Goal: Task Accomplishment & Management: Complete application form

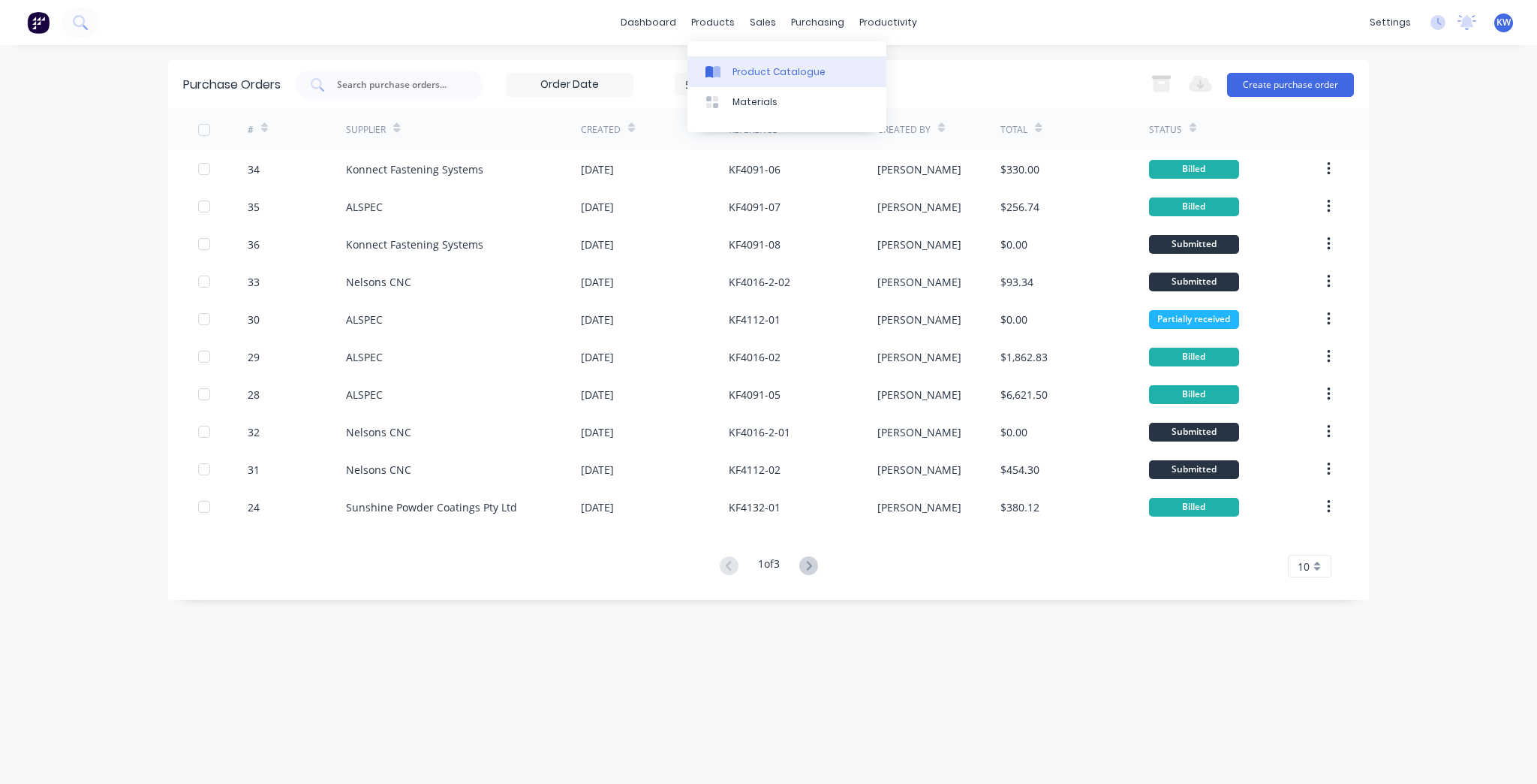
click at [769, 75] on div "Product Catalogue" at bounding box center [778, 71] width 93 height 13
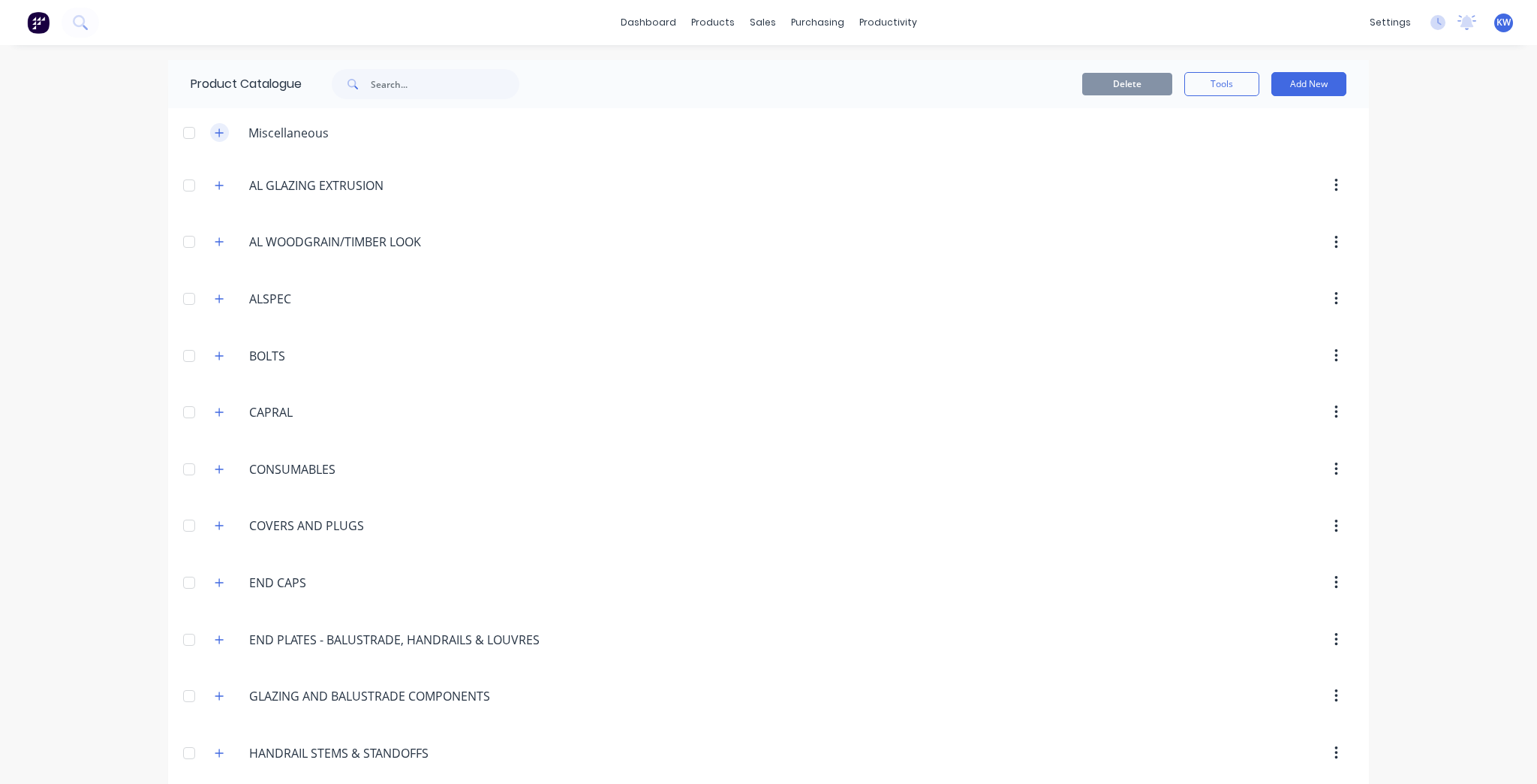
click at [214, 130] on icon "button" at bounding box center [219, 133] width 9 height 10
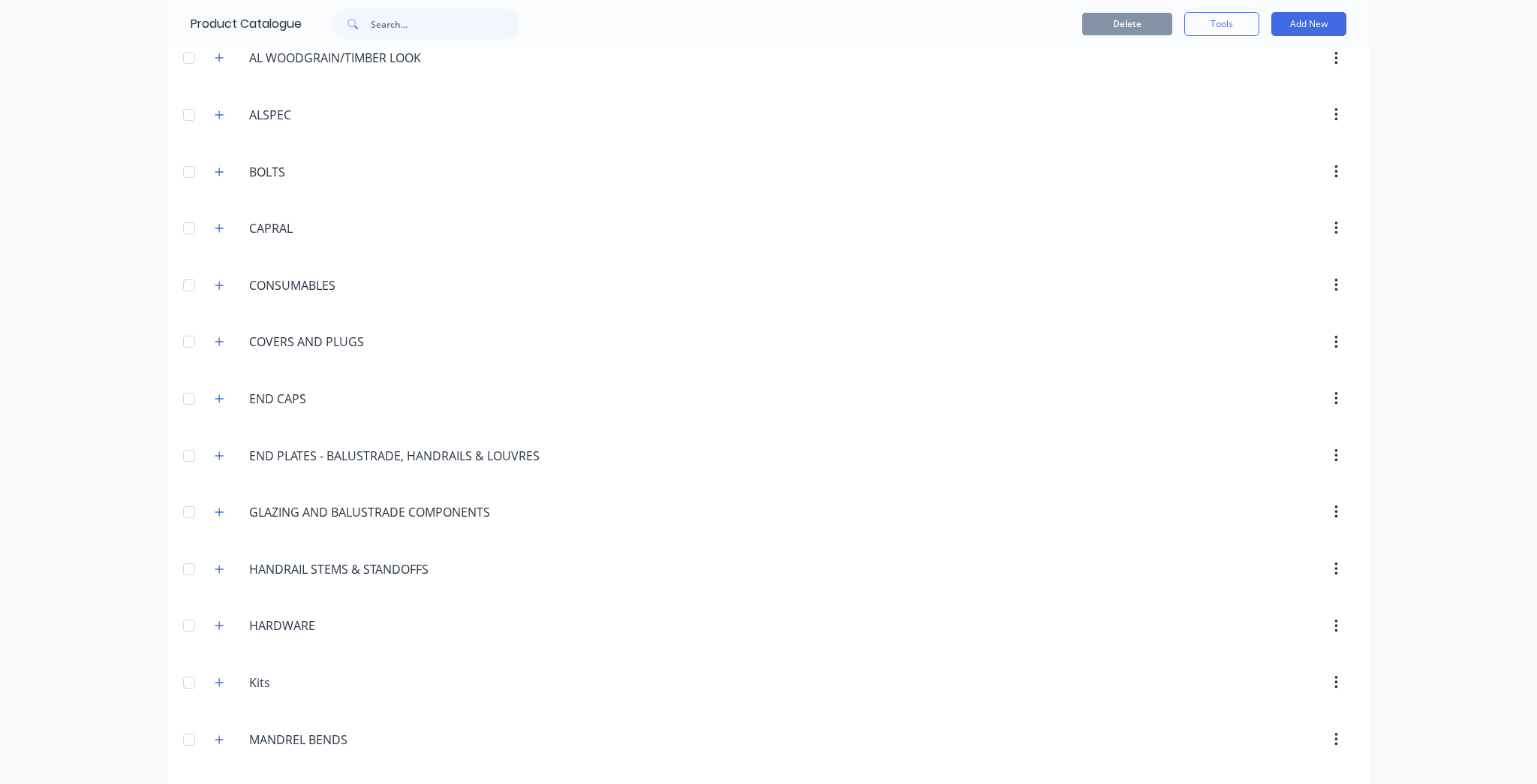
scroll to position [241, 0]
click at [214, 504] on icon "button" at bounding box center [219, 509] width 9 height 10
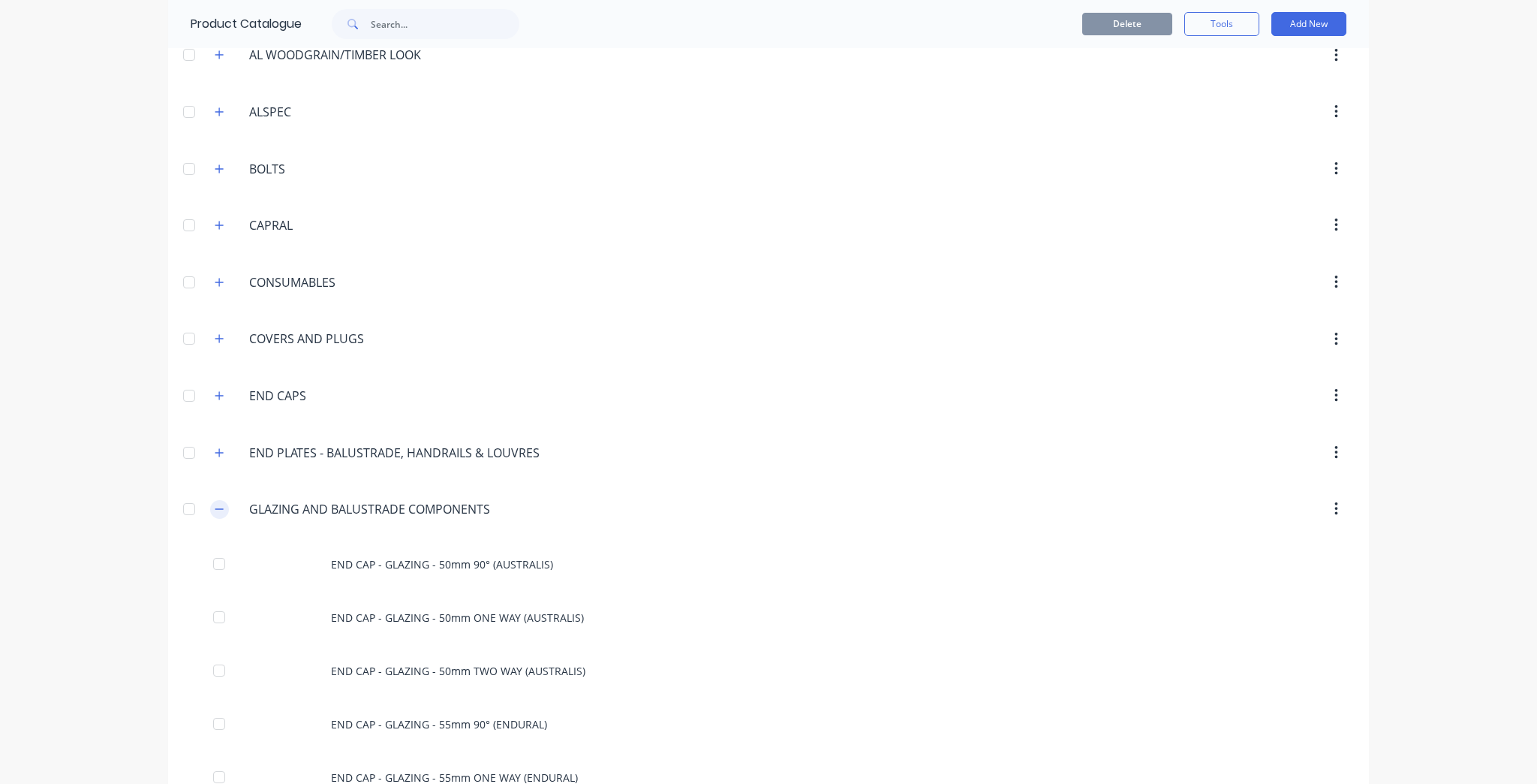
click at [213, 500] on button "button" at bounding box center [220, 510] width 19 height 19
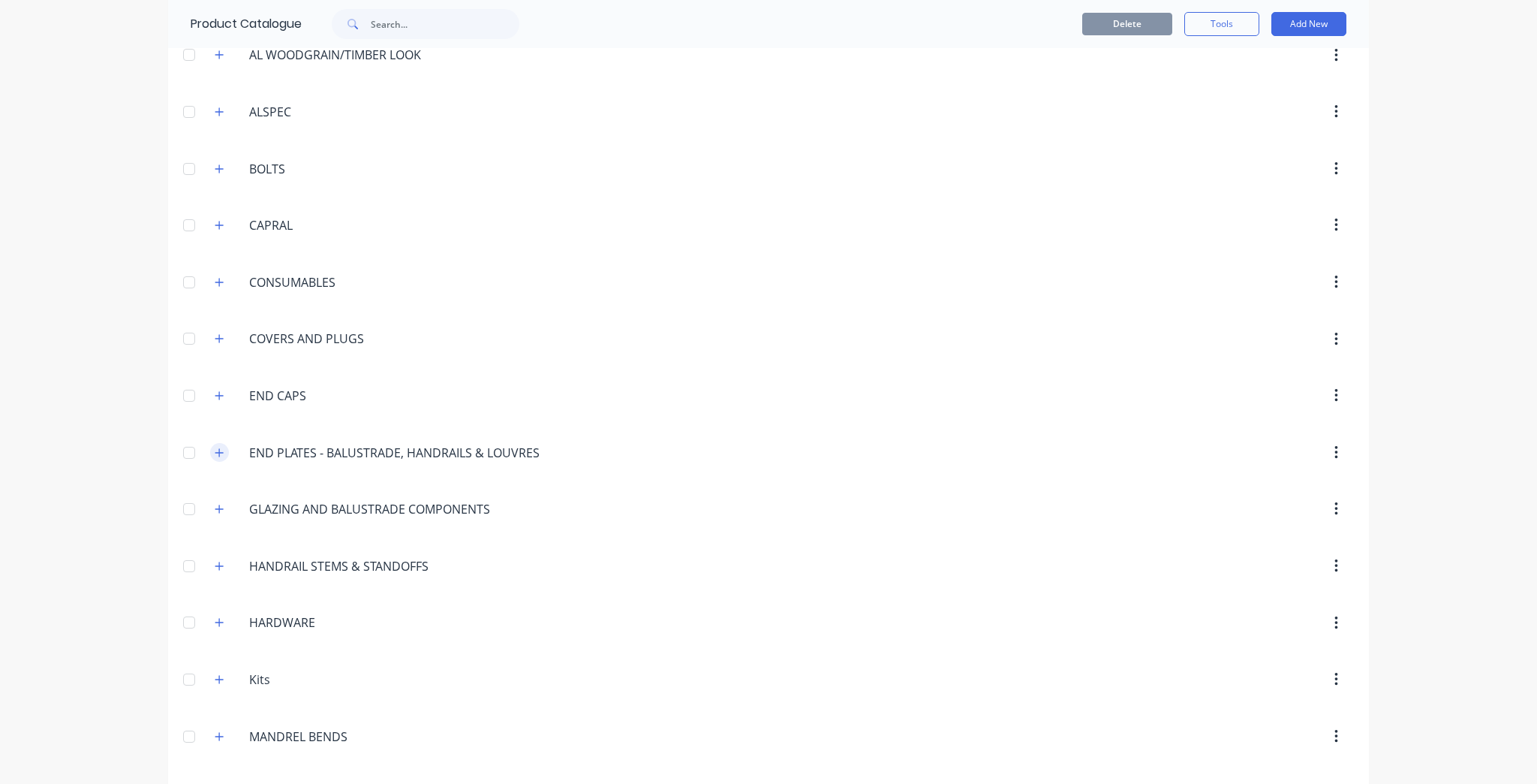
click at [216, 447] on icon "button" at bounding box center [219, 452] width 9 height 10
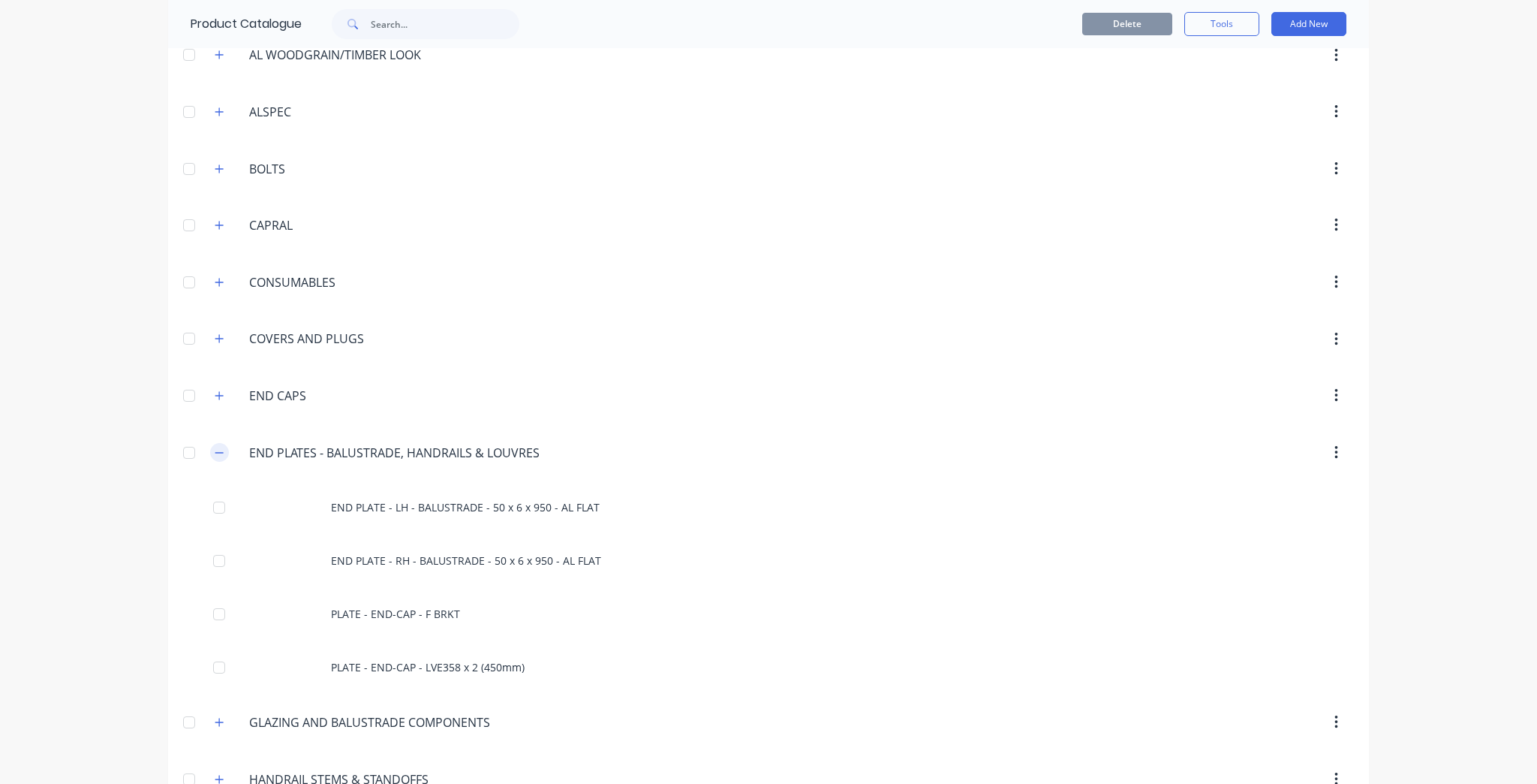
click at [216, 447] on icon "button" at bounding box center [219, 452] width 9 height 10
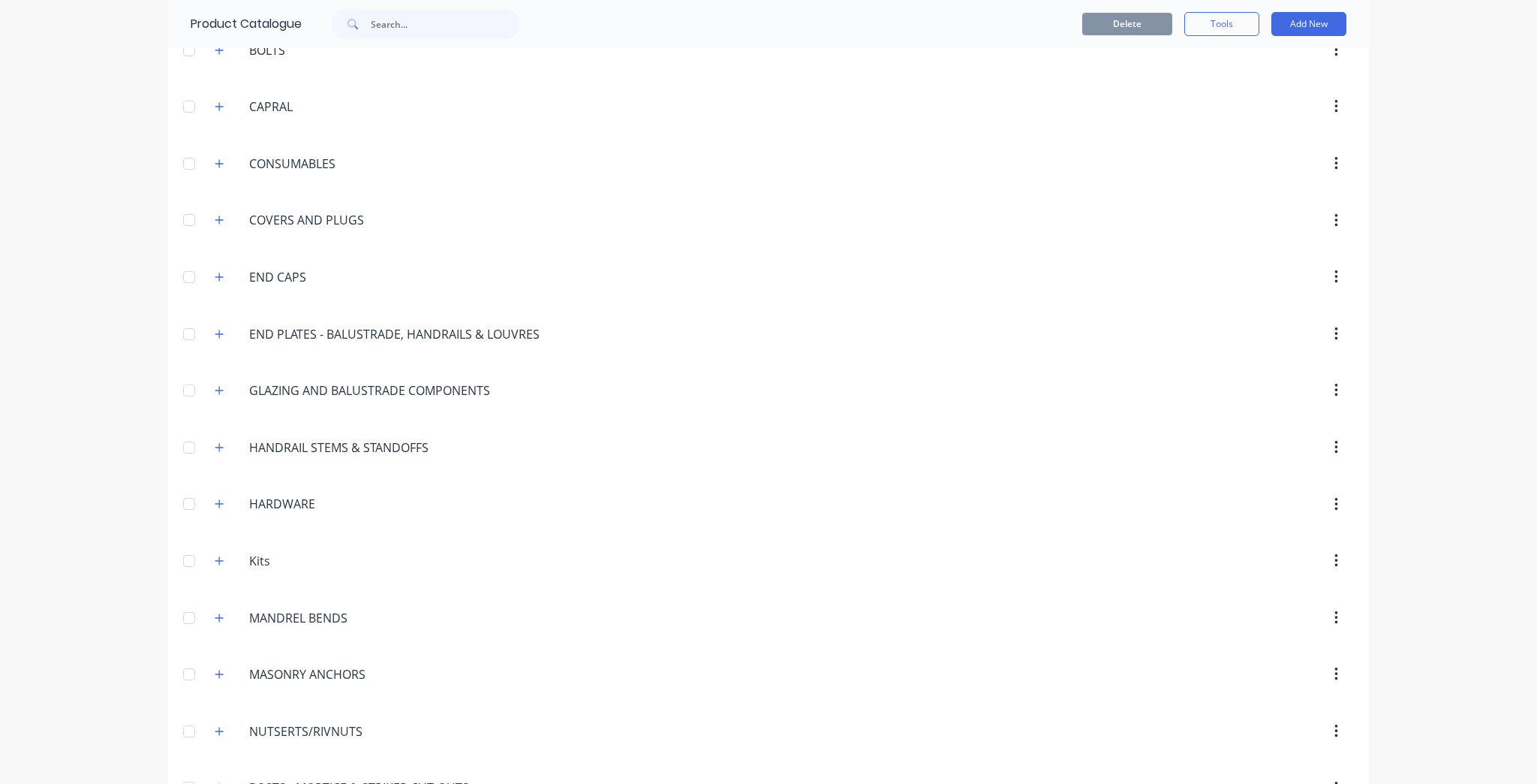
scroll to position [360, 0]
click at [214, 502] on icon "button" at bounding box center [219, 502] width 9 height 10
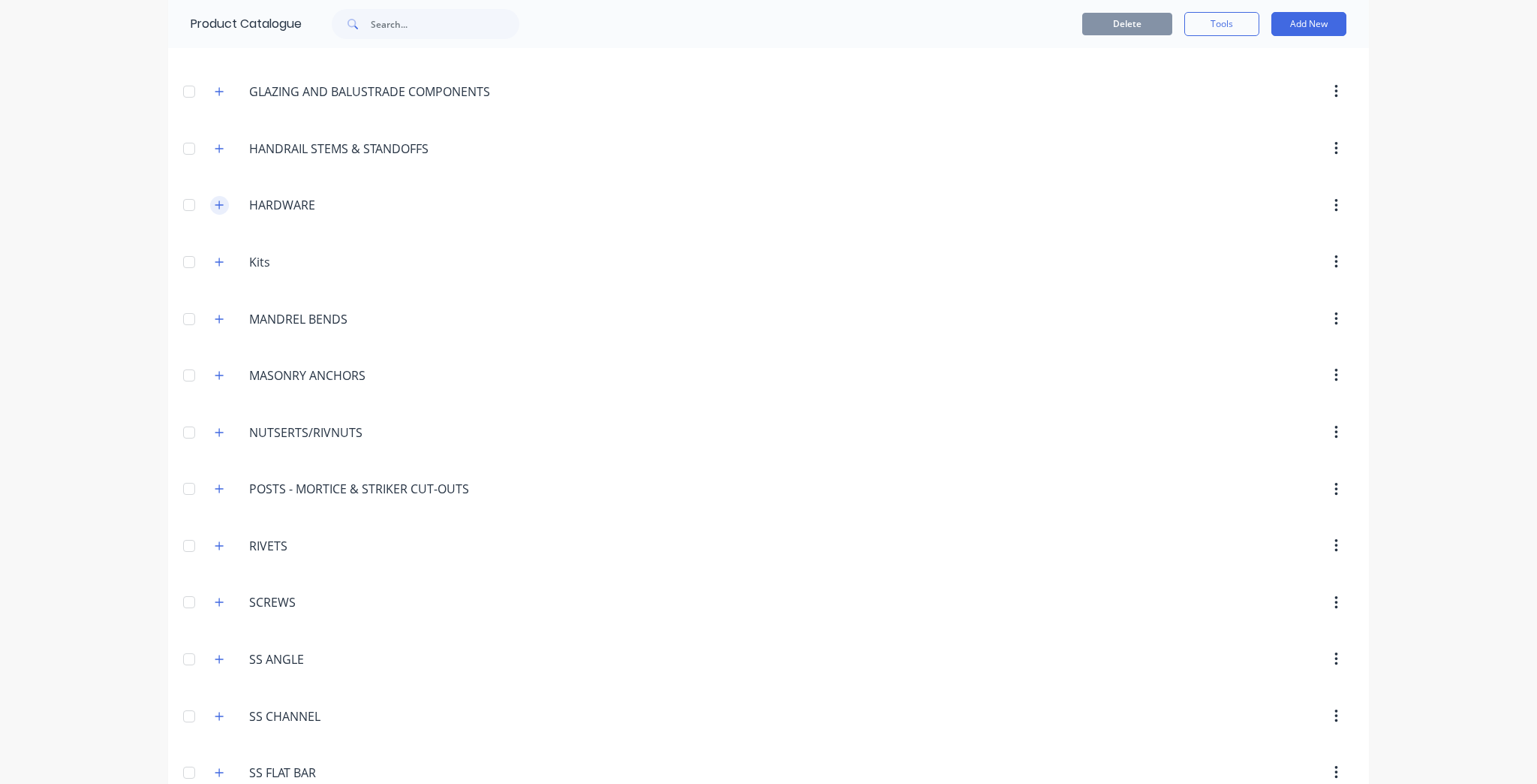
scroll to position [661, 0]
click at [211, 484] on button "button" at bounding box center [220, 486] width 19 height 19
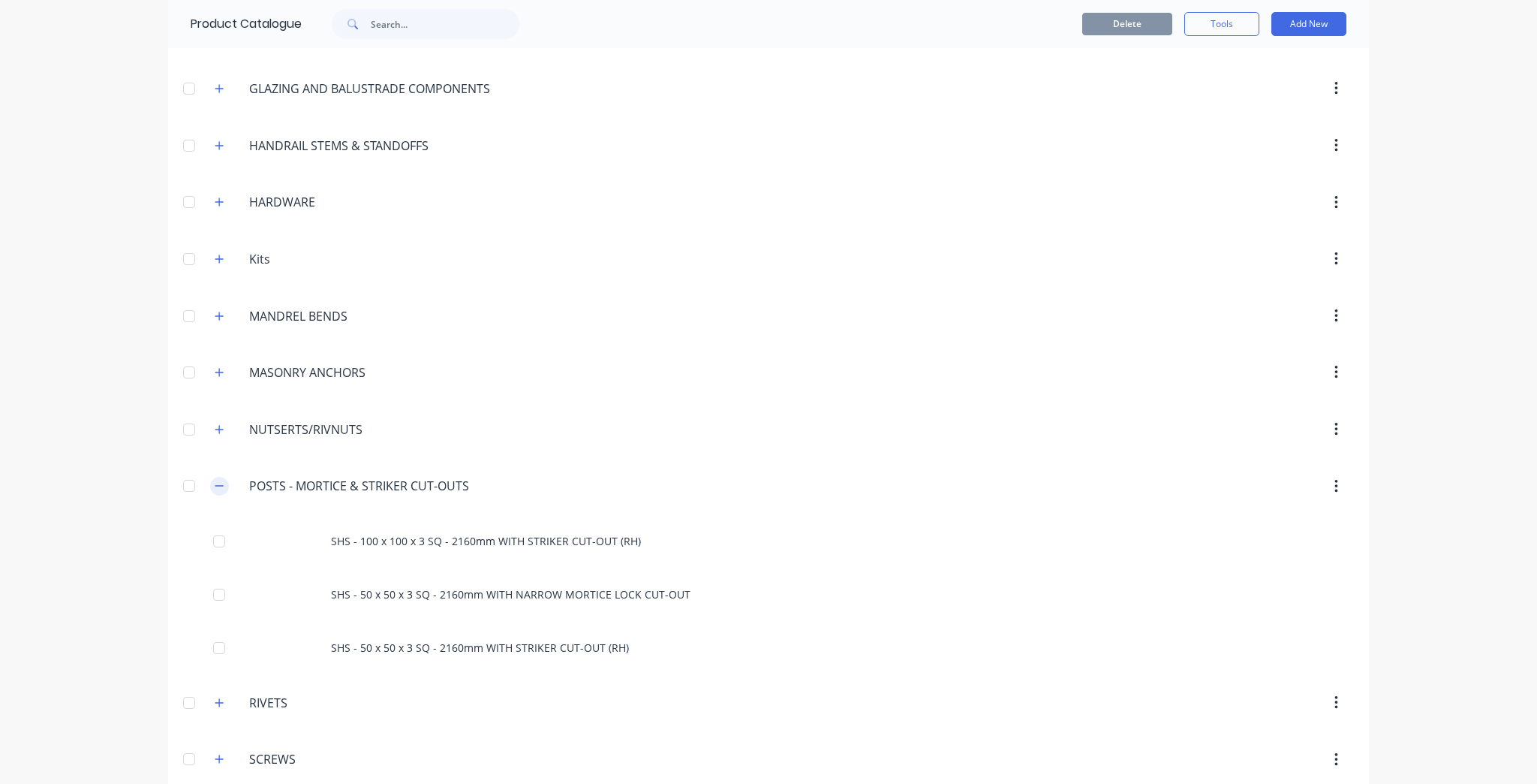
click at [211, 484] on button "button" at bounding box center [220, 486] width 19 height 19
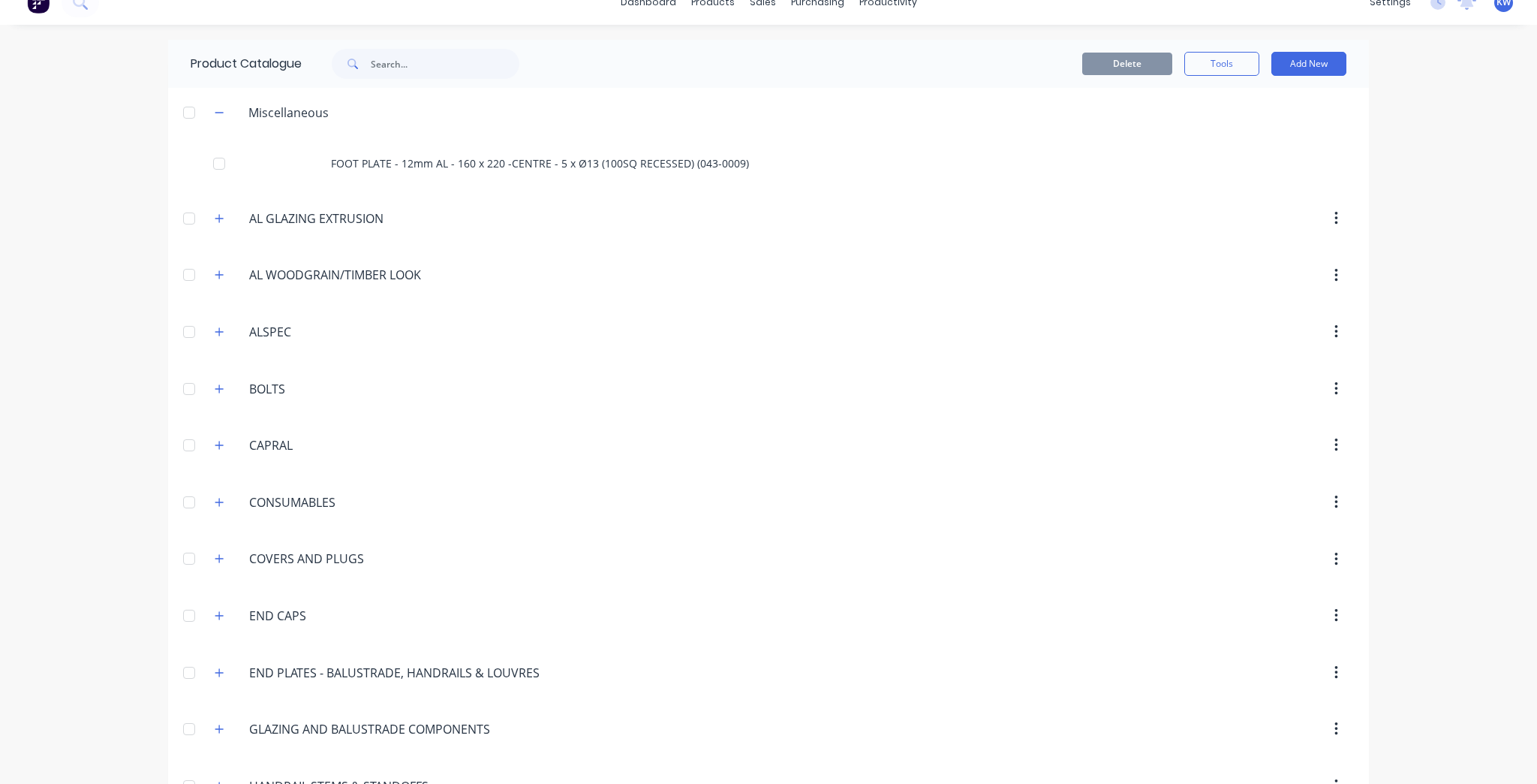
scroll to position [0, 0]
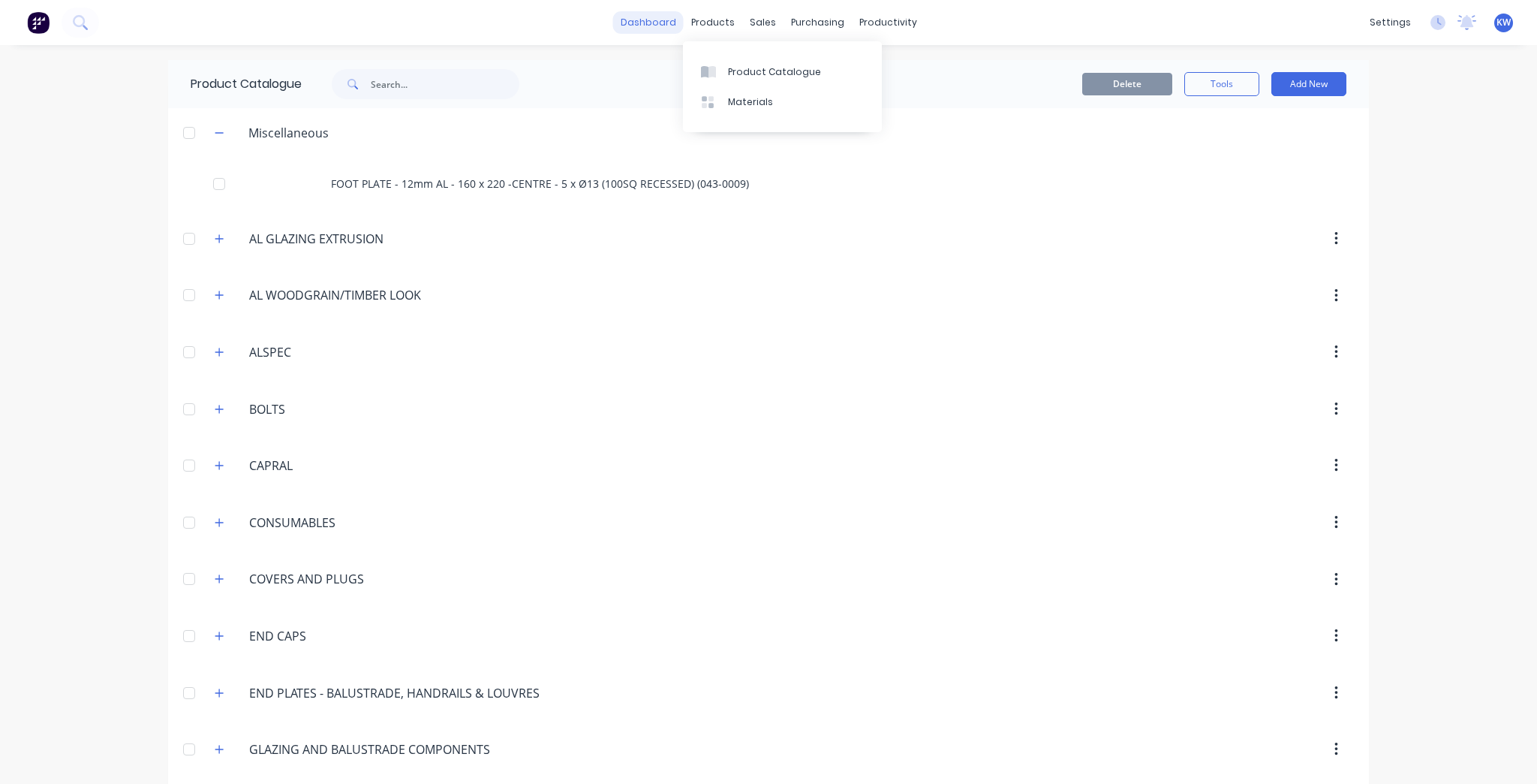
click at [651, 27] on link "dashboard" at bounding box center [648, 23] width 71 height 23
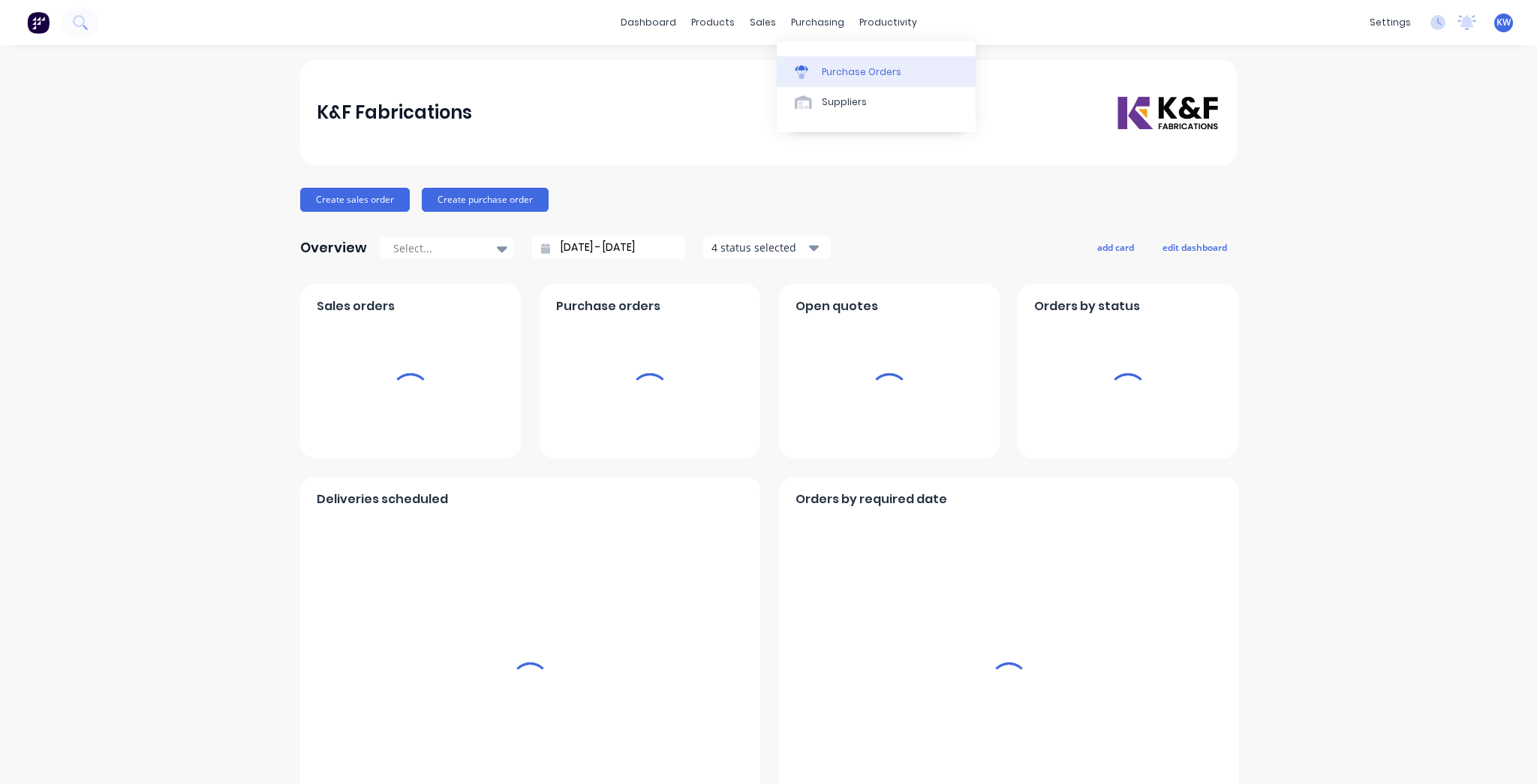
click at [873, 75] on div "Purchase Orders" at bounding box center [861, 71] width 80 height 13
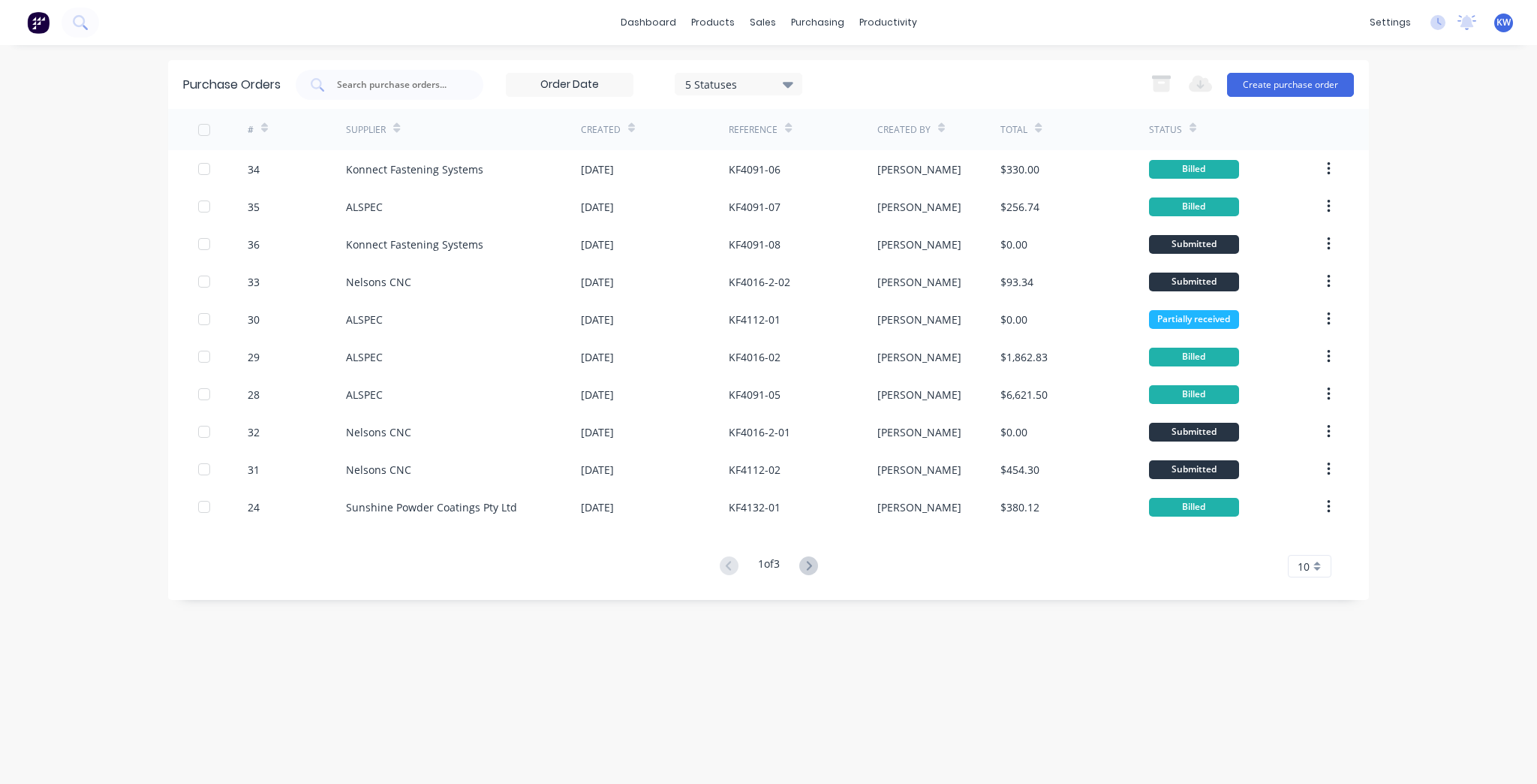
click at [37, 21] on img at bounding box center [39, 23] width 23 height 23
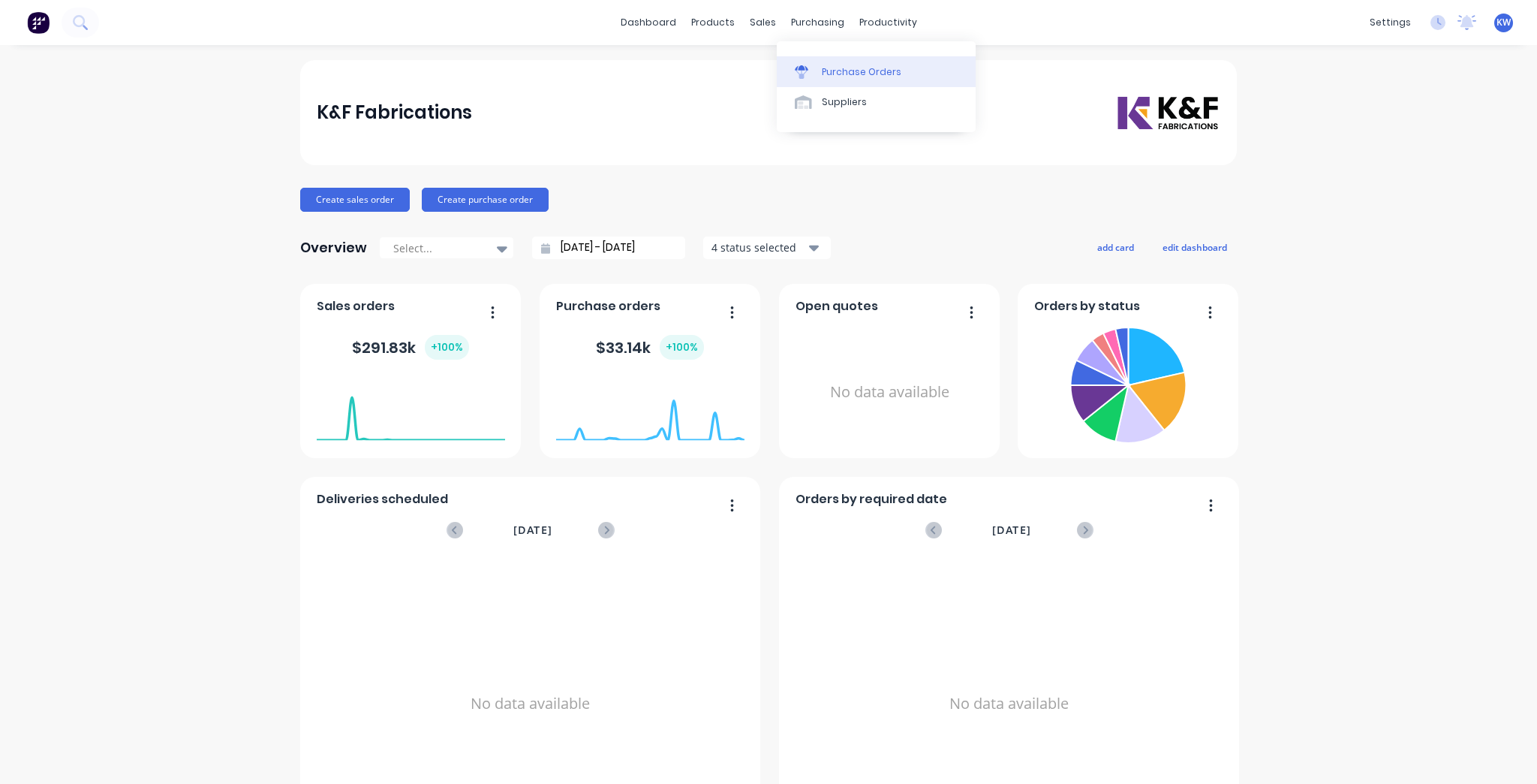
click at [819, 65] on link "Purchase Orders" at bounding box center [876, 71] width 199 height 30
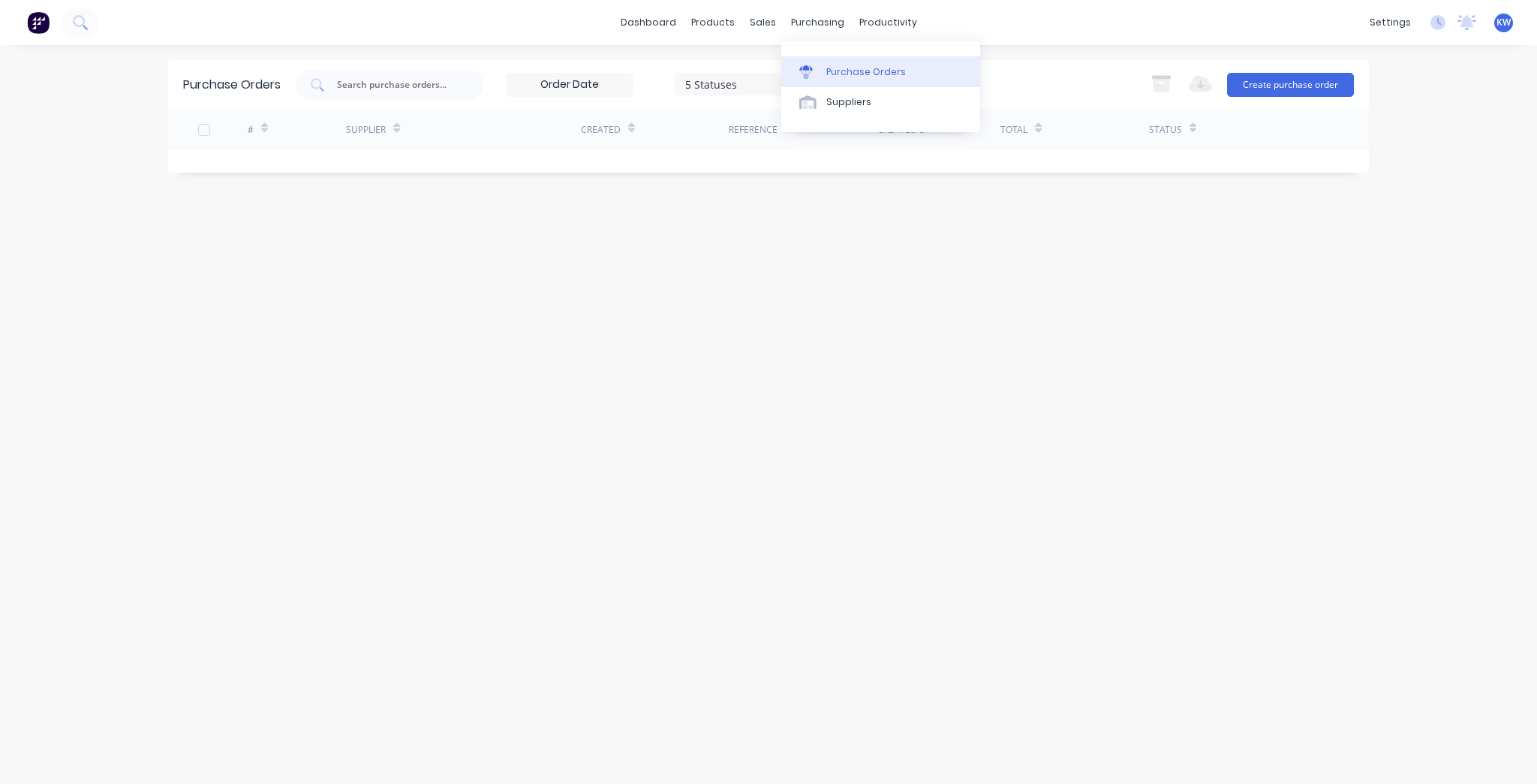
click at [822, 63] on link "Purchase Orders" at bounding box center [881, 71] width 199 height 30
click at [882, 59] on link "Purchase Orders" at bounding box center [881, 71] width 199 height 30
click at [838, 70] on div "Purchase Orders" at bounding box center [866, 71] width 80 height 13
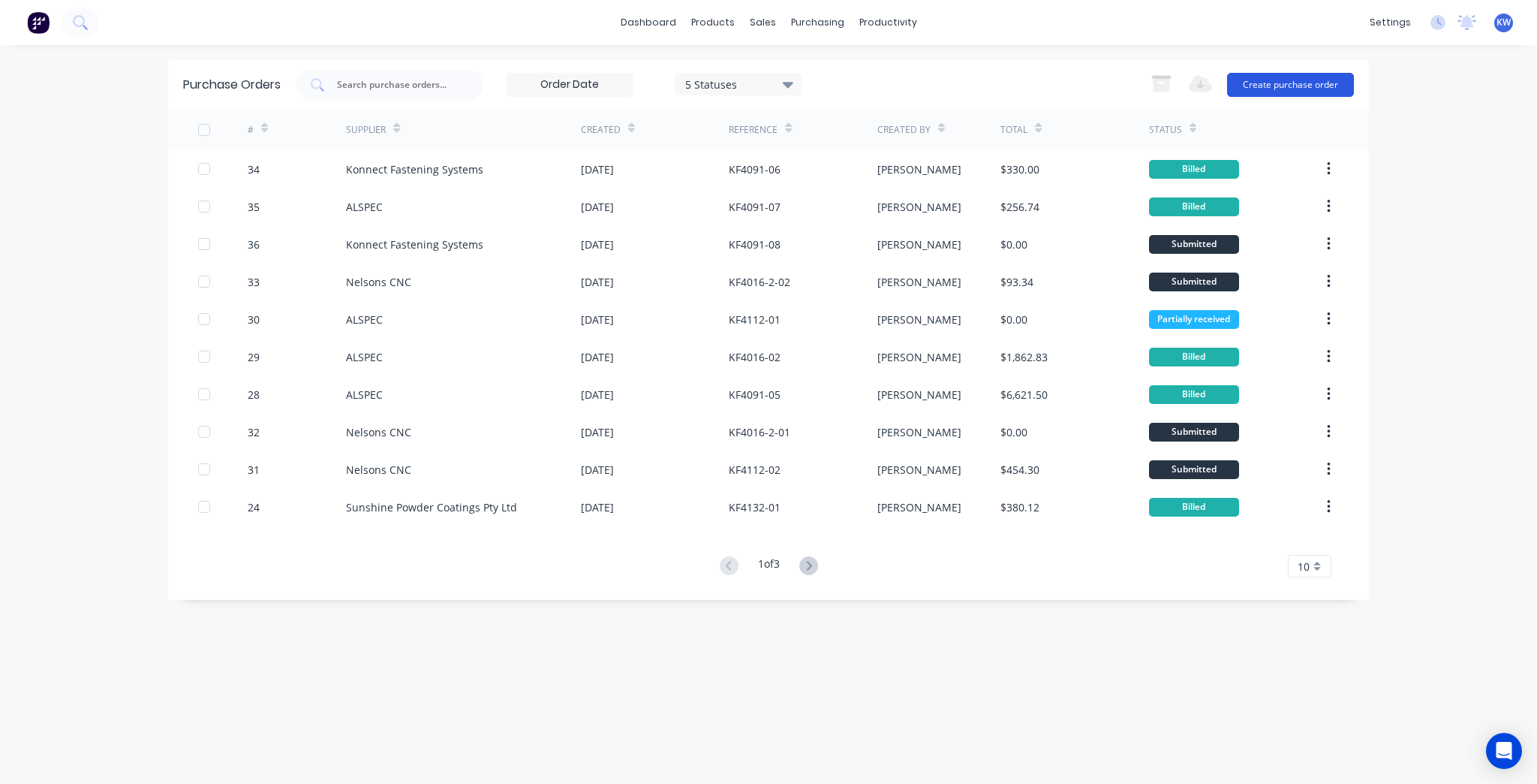
click at [1258, 78] on button "Create purchase order" at bounding box center [1291, 85] width 127 height 24
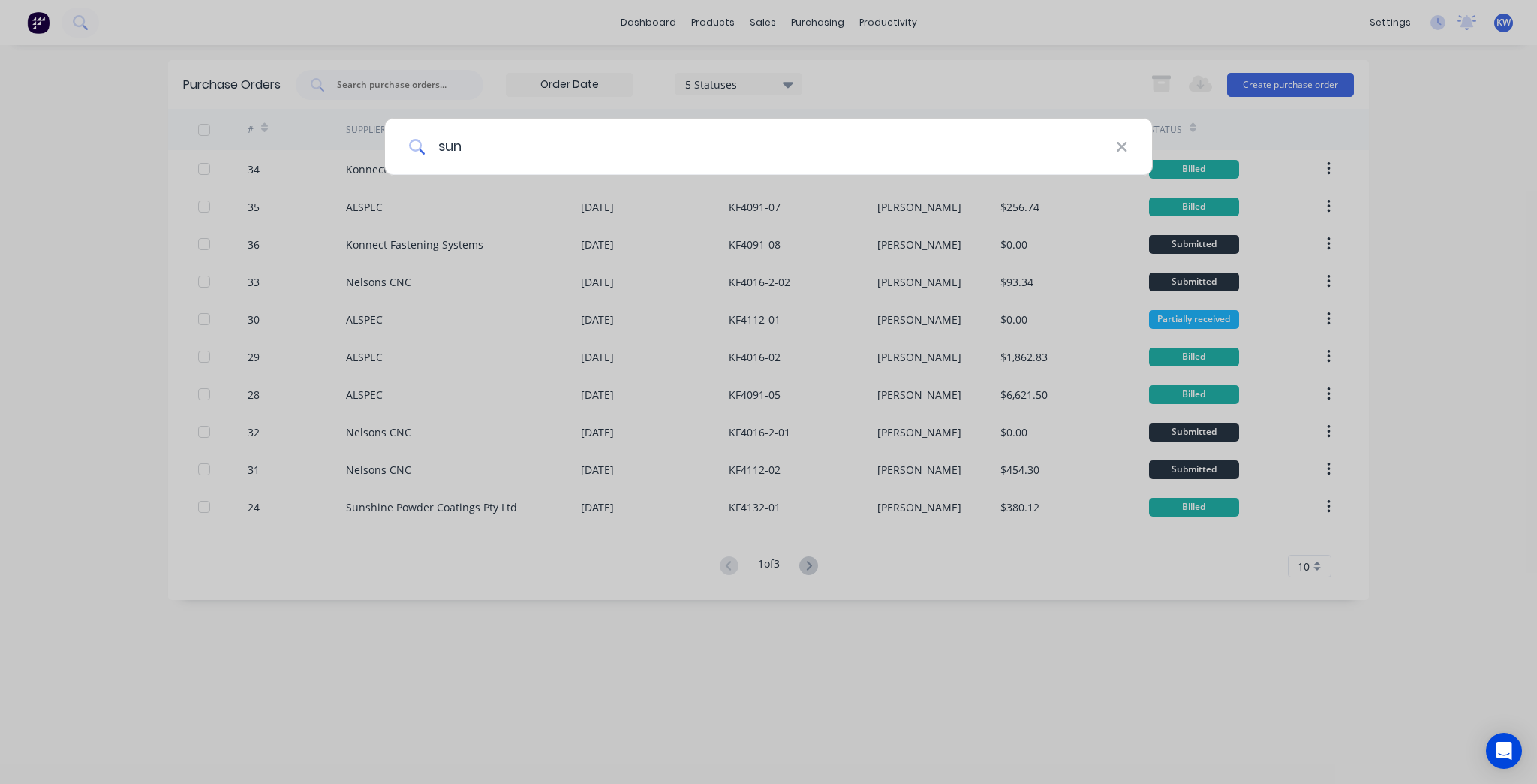
type input "suns"
click at [838, 165] on input "suns" at bounding box center [769, 147] width 687 height 56
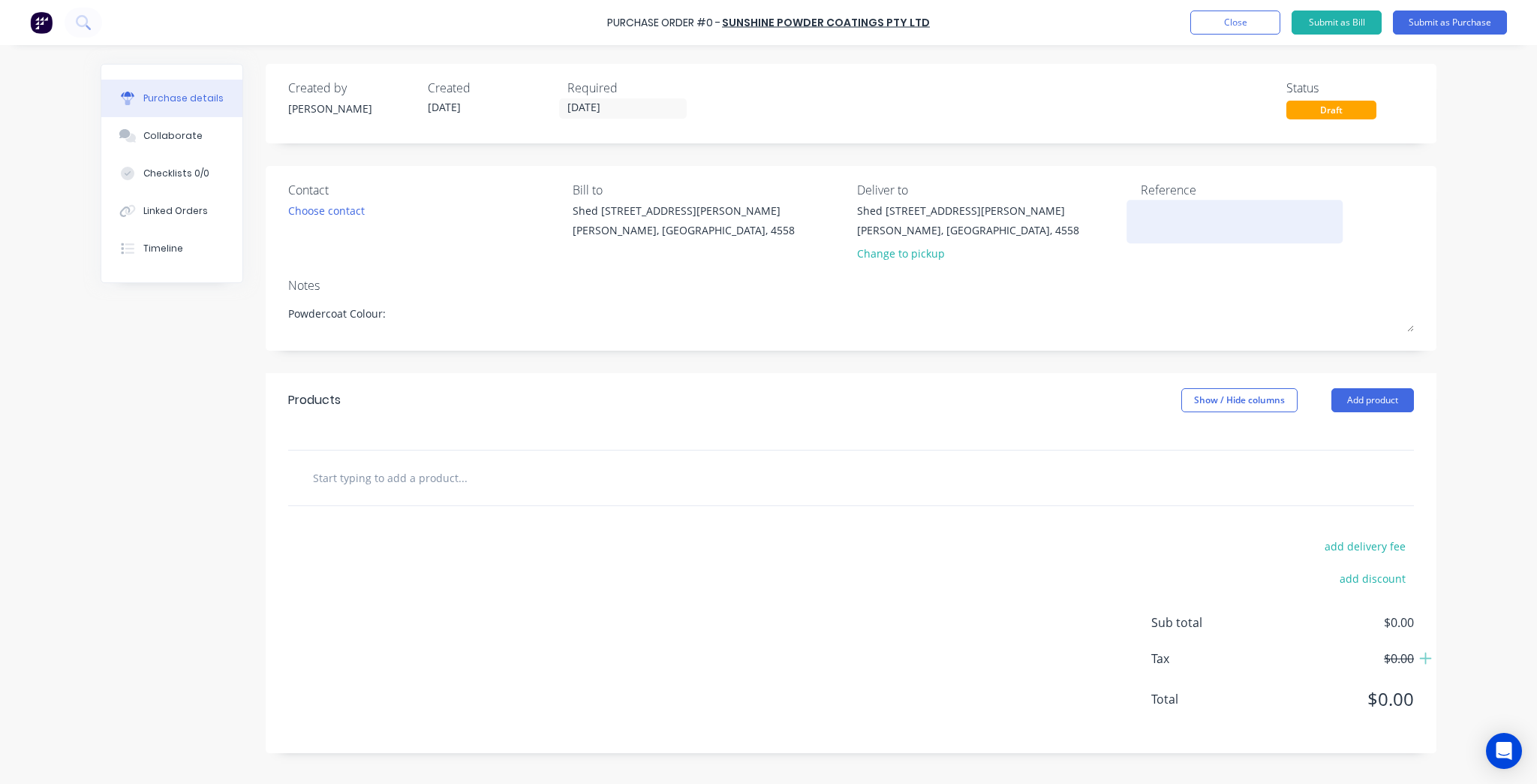
type textarea "K"
type textarea "x"
type textarea "KF"
type textarea "x"
type textarea "KF4"
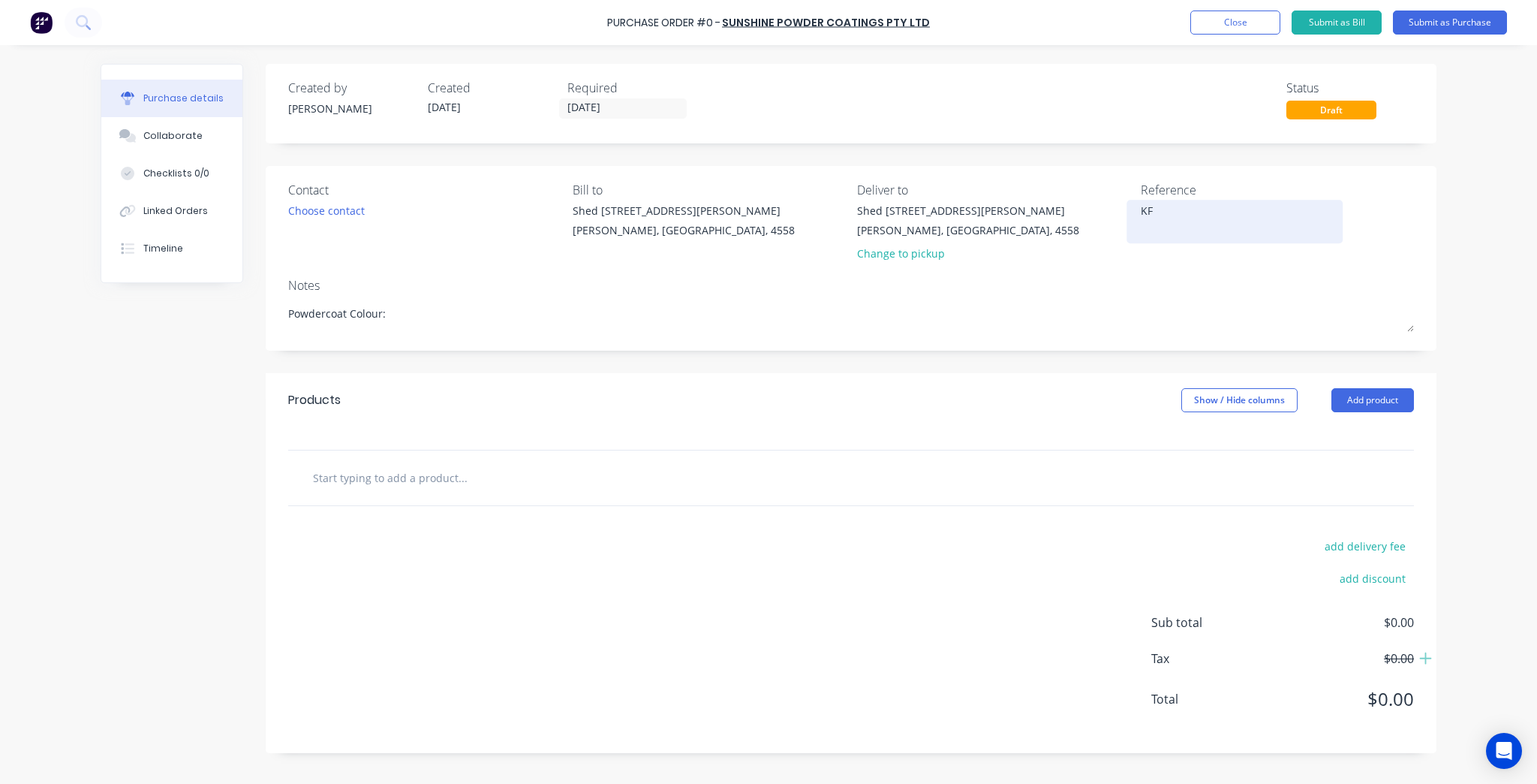
type textarea "x"
type textarea "KF40"
type textarea "x"
type textarea "KF409"
type textarea "x"
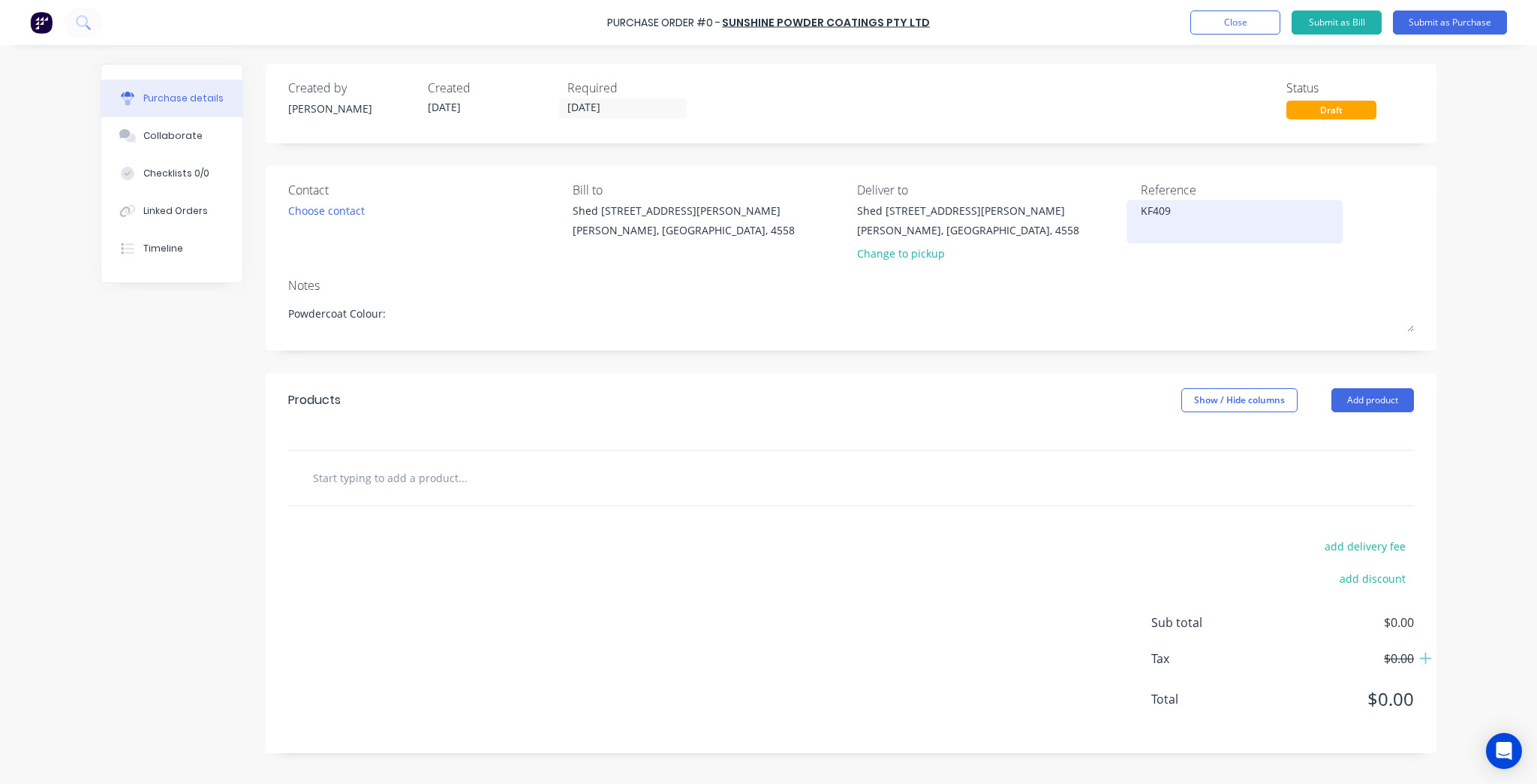
type textarea "KF4091"
type textarea "x"
type textarea "KF4091-"
type textarea "x"
type textarea "KF4091-0"
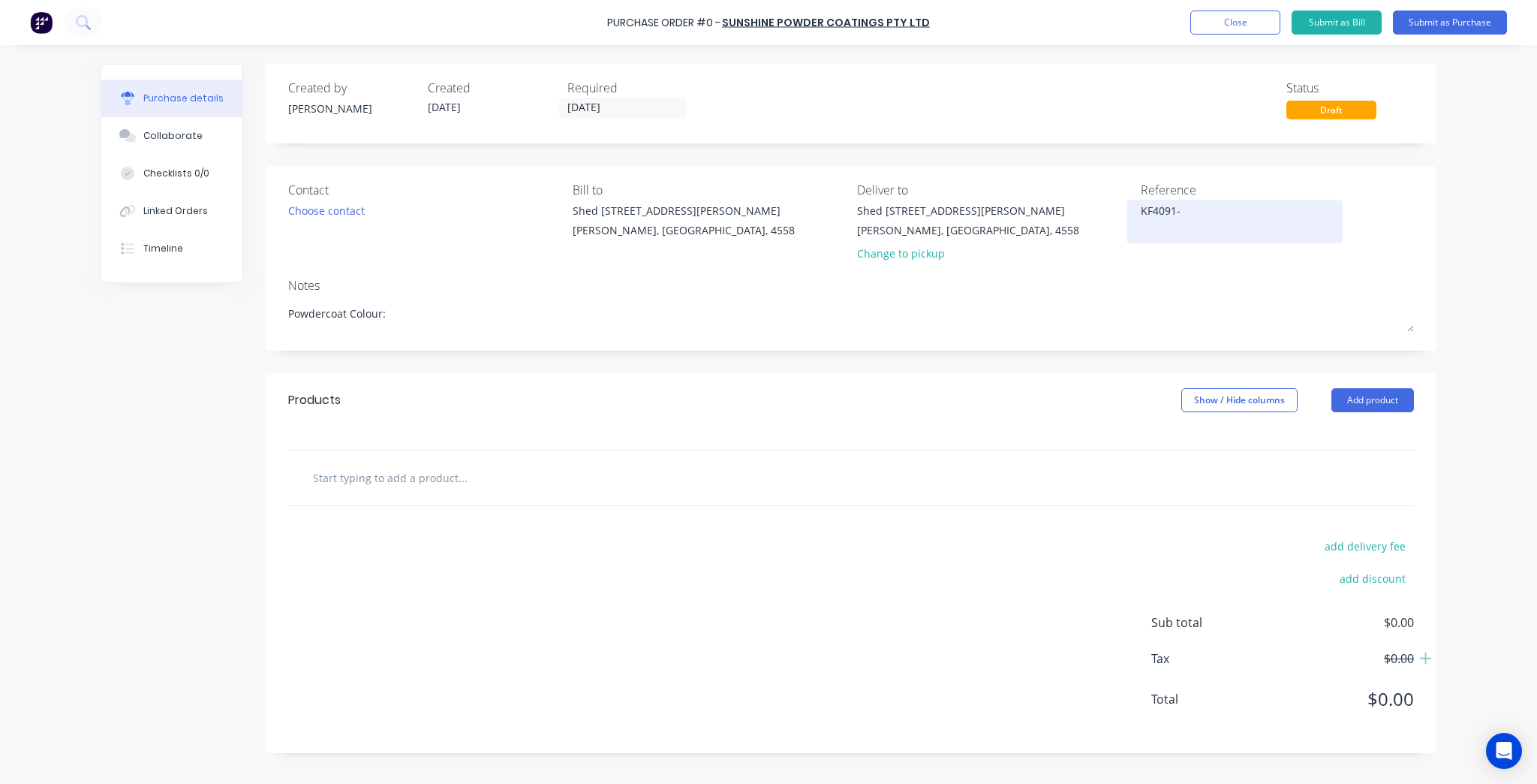
type textarea "x"
type textarea "KF4091-09"
type textarea "x"
type textarea "KF4091-09"
click at [1201, 289] on div "Notes" at bounding box center [852, 285] width 1126 height 18
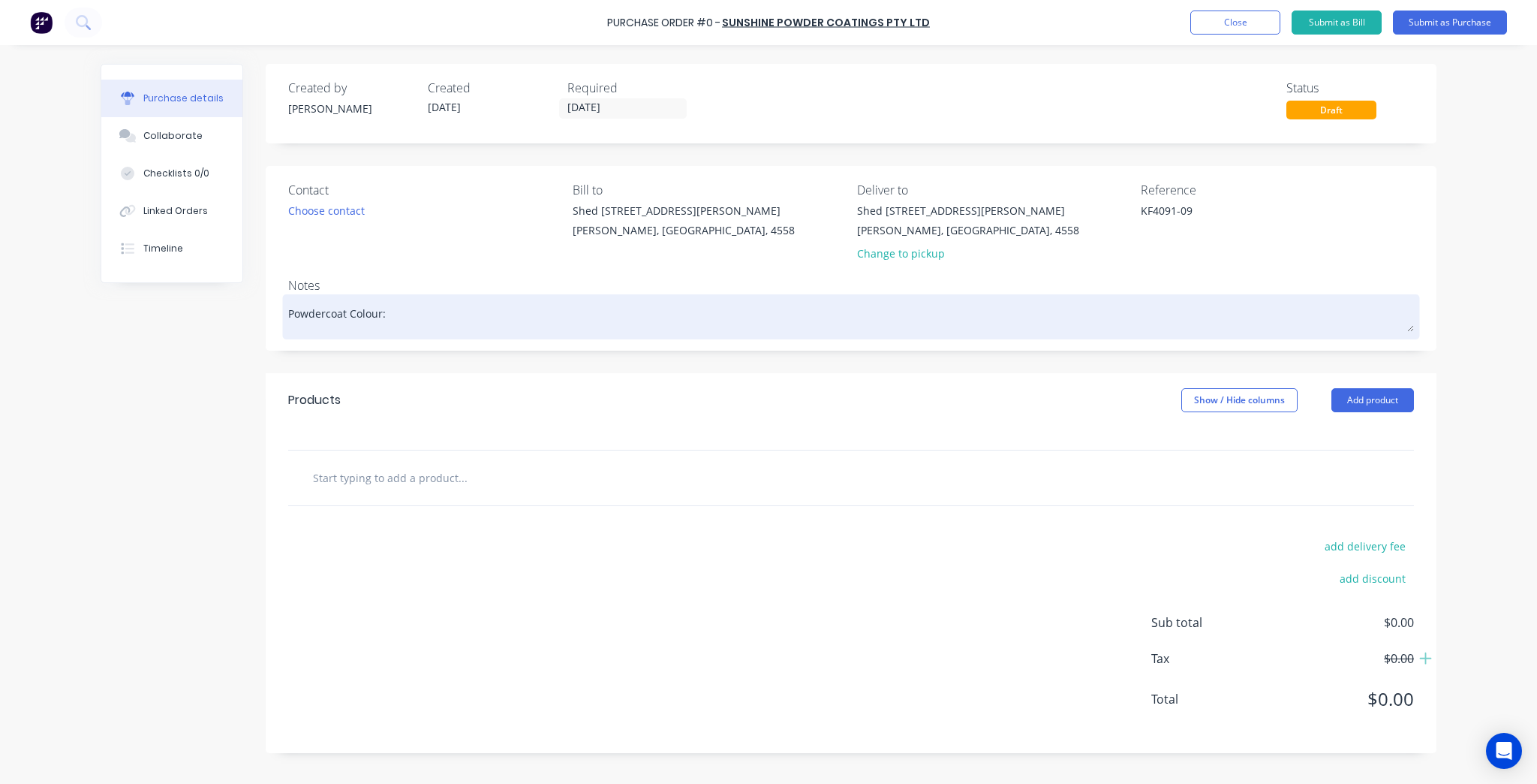
drag, startPoint x: 404, startPoint y: 342, endPoint x: 421, endPoint y: 315, distance: 31.9
click at [404, 340] on div "Contact Choose contact Bill to Shed 1/9 Charlston Pl Kuluin, Queensland, 4558 D…" at bounding box center [852, 258] width 1171 height 184
type textarea "x"
click at [422, 315] on textarea "Powdercoat Colour:" at bounding box center [852, 315] width 1126 height 34
paste textarea "Duratec Eternity - Titanium Pearl Kinetic Satin"
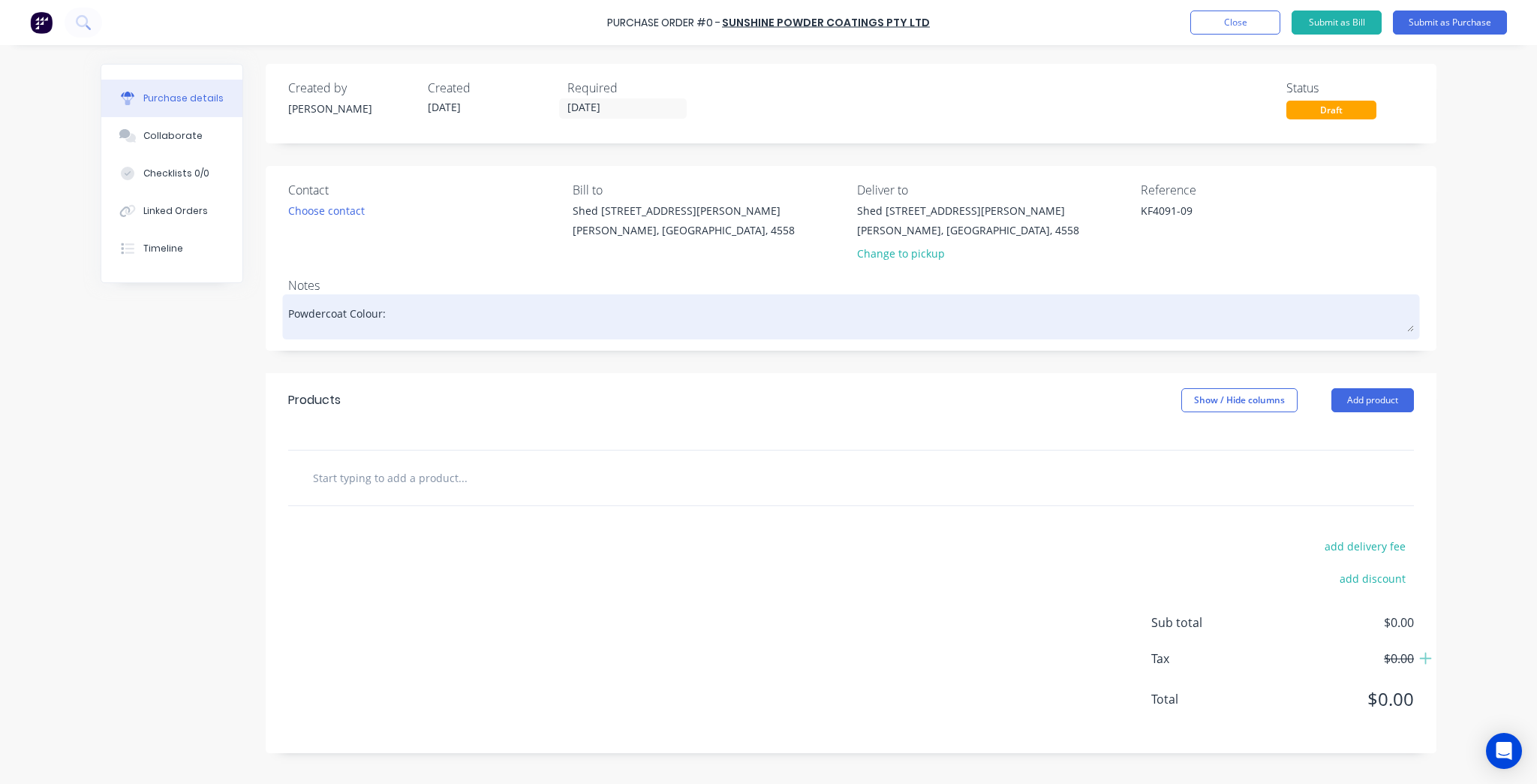
type textarea "Powdercoat Colour: Duratec Eternity - Titanium Pearl Kinetic Satin"
type textarea "x"
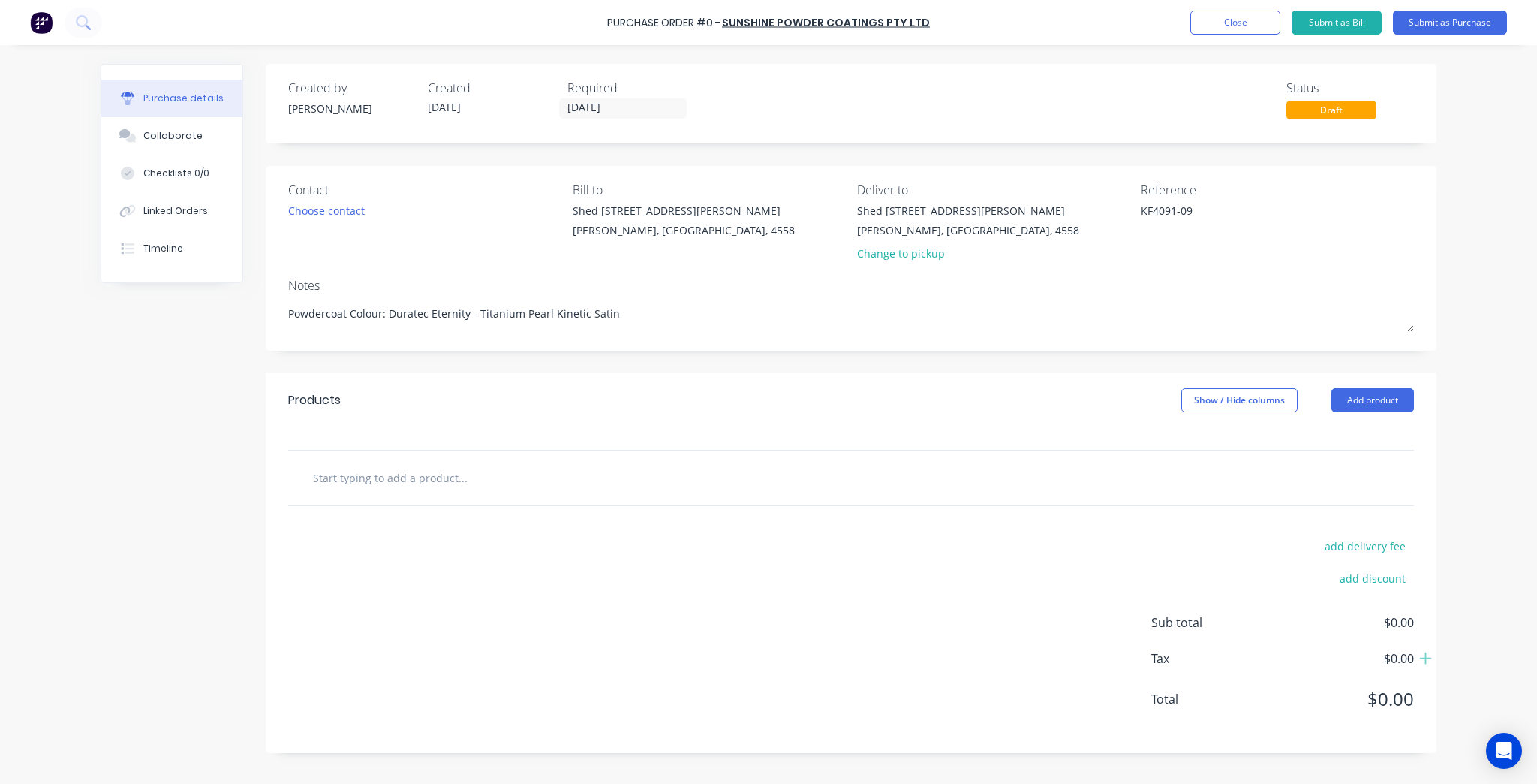
type textarea "Powdercoat Colour: Duratec Eternity - Titanium Pearl Kinetic Satin"
click at [790, 377] on div "Products Show / Hide columns Add product" at bounding box center [852, 400] width 1171 height 54
click at [661, 121] on div "Created by Kim Created 08/10/25 Required 08/10/25 Status Draft" at bounding box center [852, 103] width 1171 height 80
click at [654, 108] on input "08/10/25" at bounding box center [623, 108] width 126 height 19
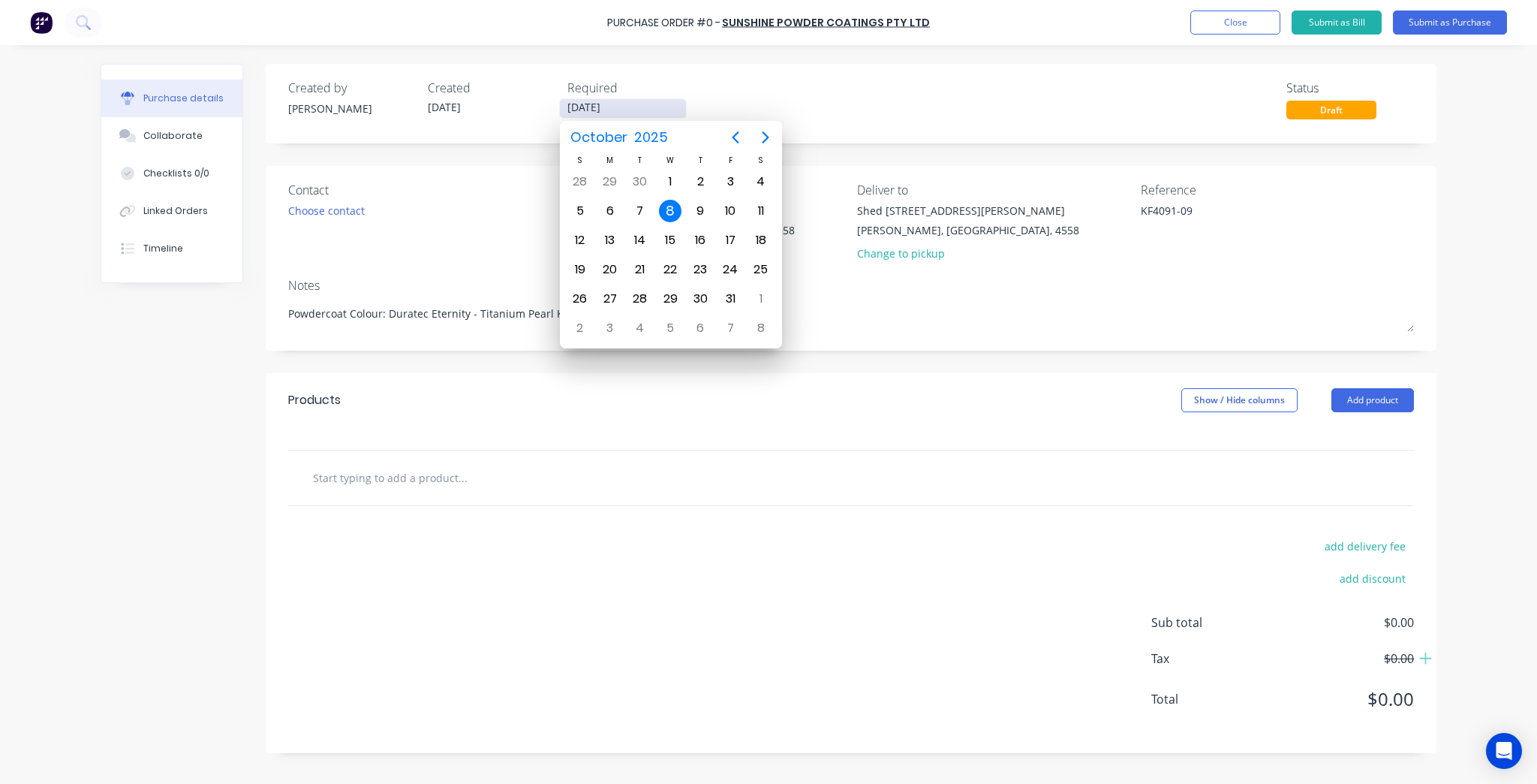
click at [653, 114] on input "08/10/25" at bounding box center [623, 108] width 126 height 19
click at [1200, 386] on div "Products Show / Hide columns Add product" at bounding box center [852, 400] width 1171 height 54
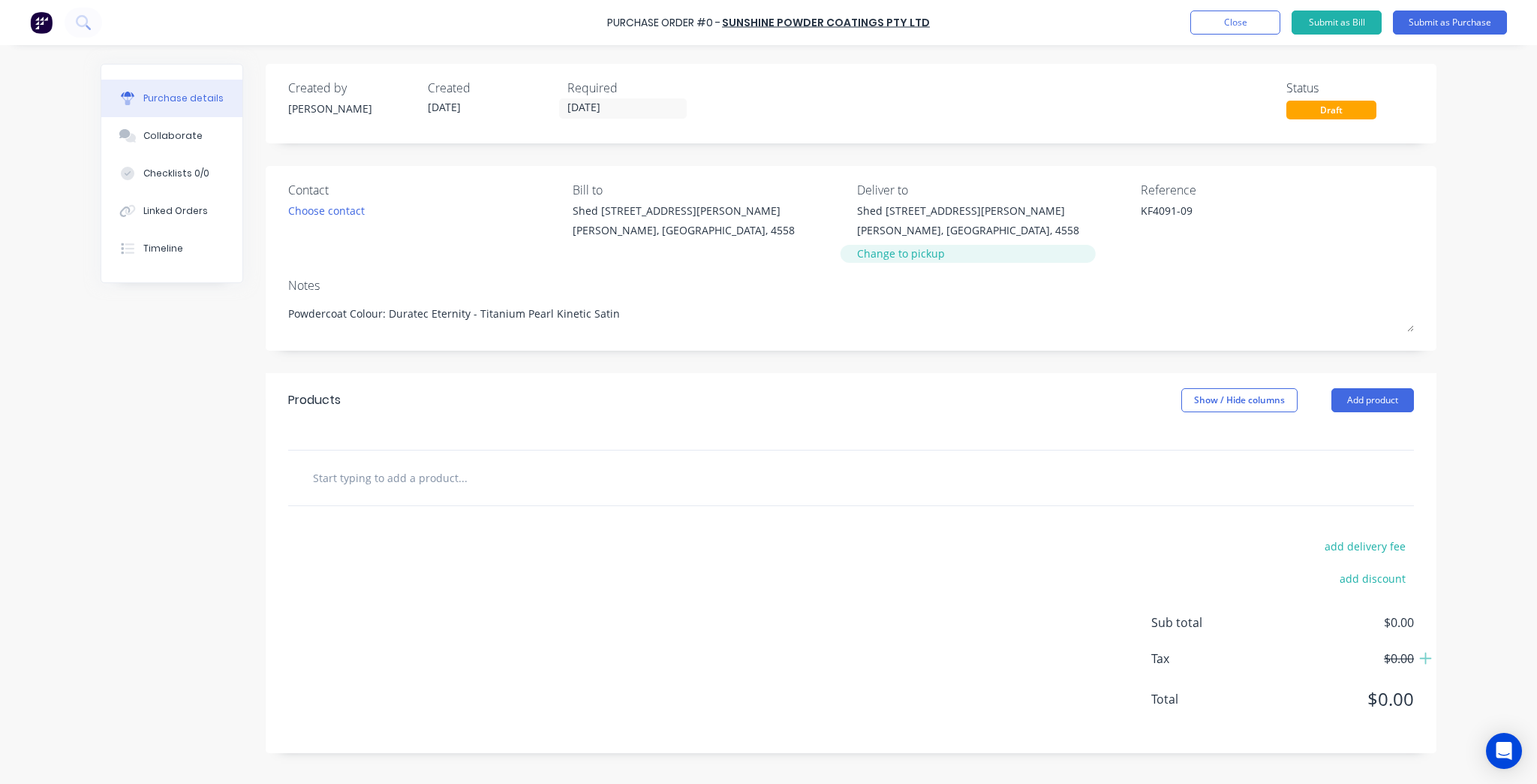
click at [929, 259] on div "Change to pickup" at bounding box center [968, 253] width 222 height 16
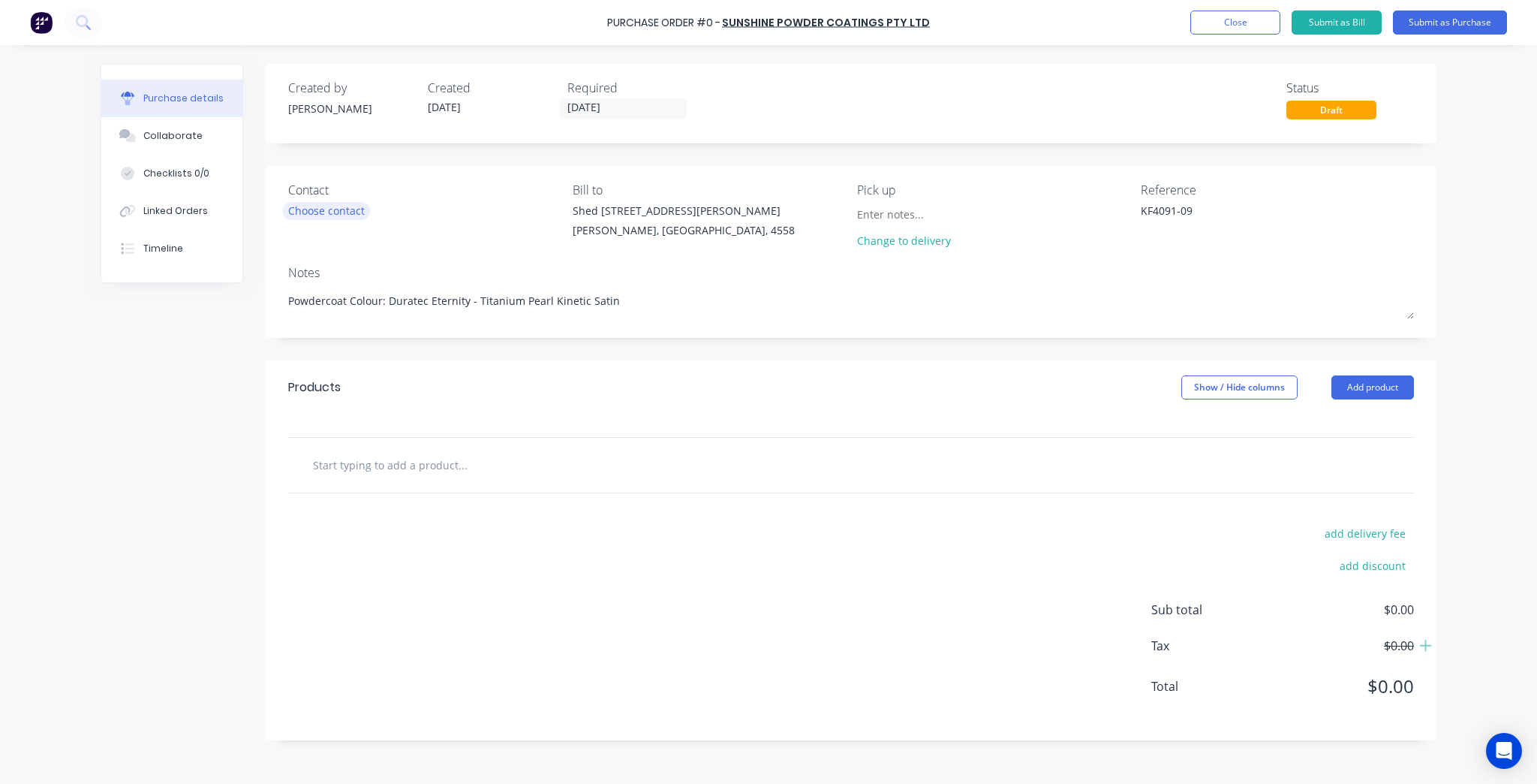
click at [355, 212] on div "Choose contact" at bounding box center [326, 211] width 76 height 16
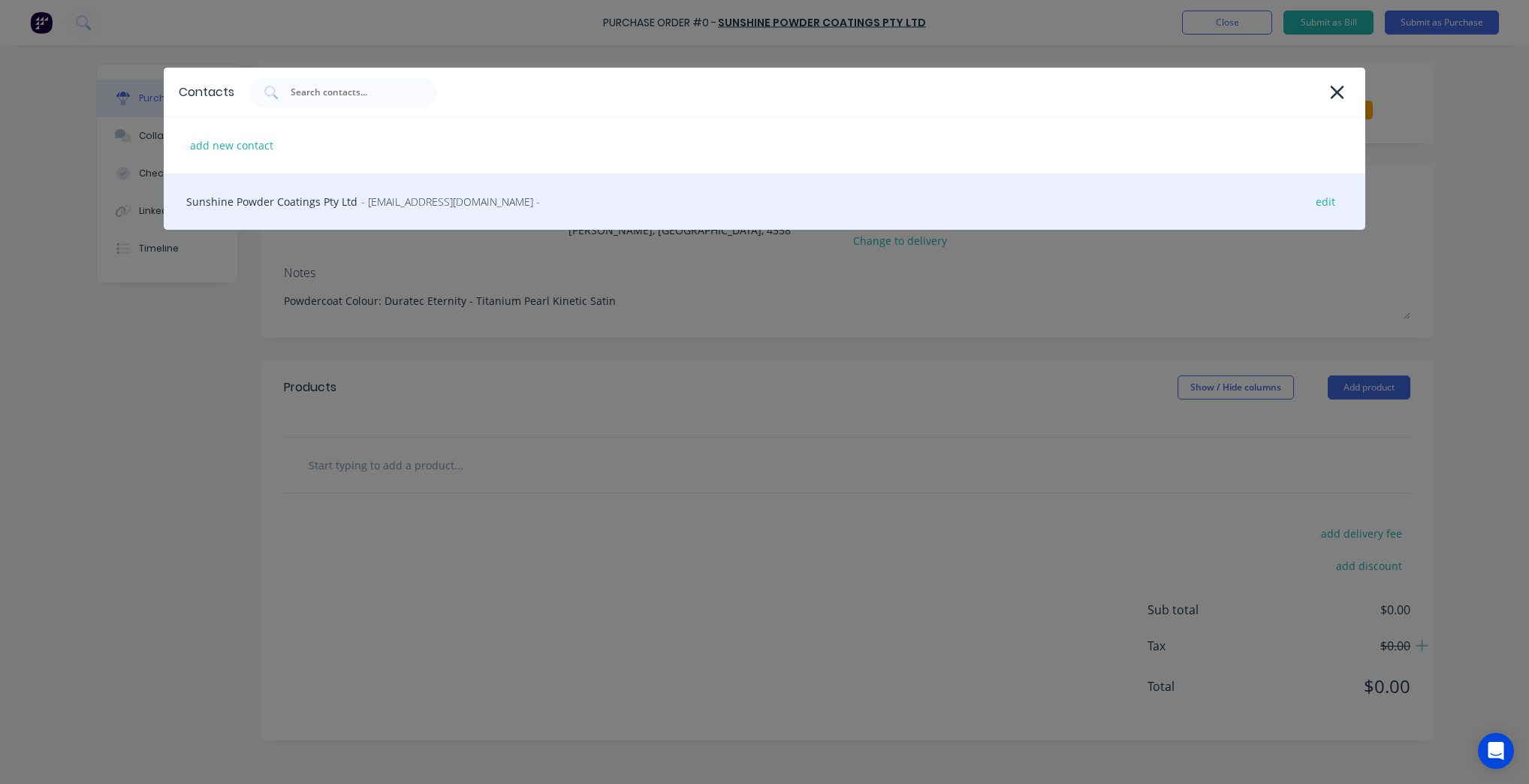
click at [349, 207] on div "Sunshine Powder Coatings Pty Ltd - sunnypowder@gmail.com - edit" at bounding box center [764, 201] width 1202 height 56
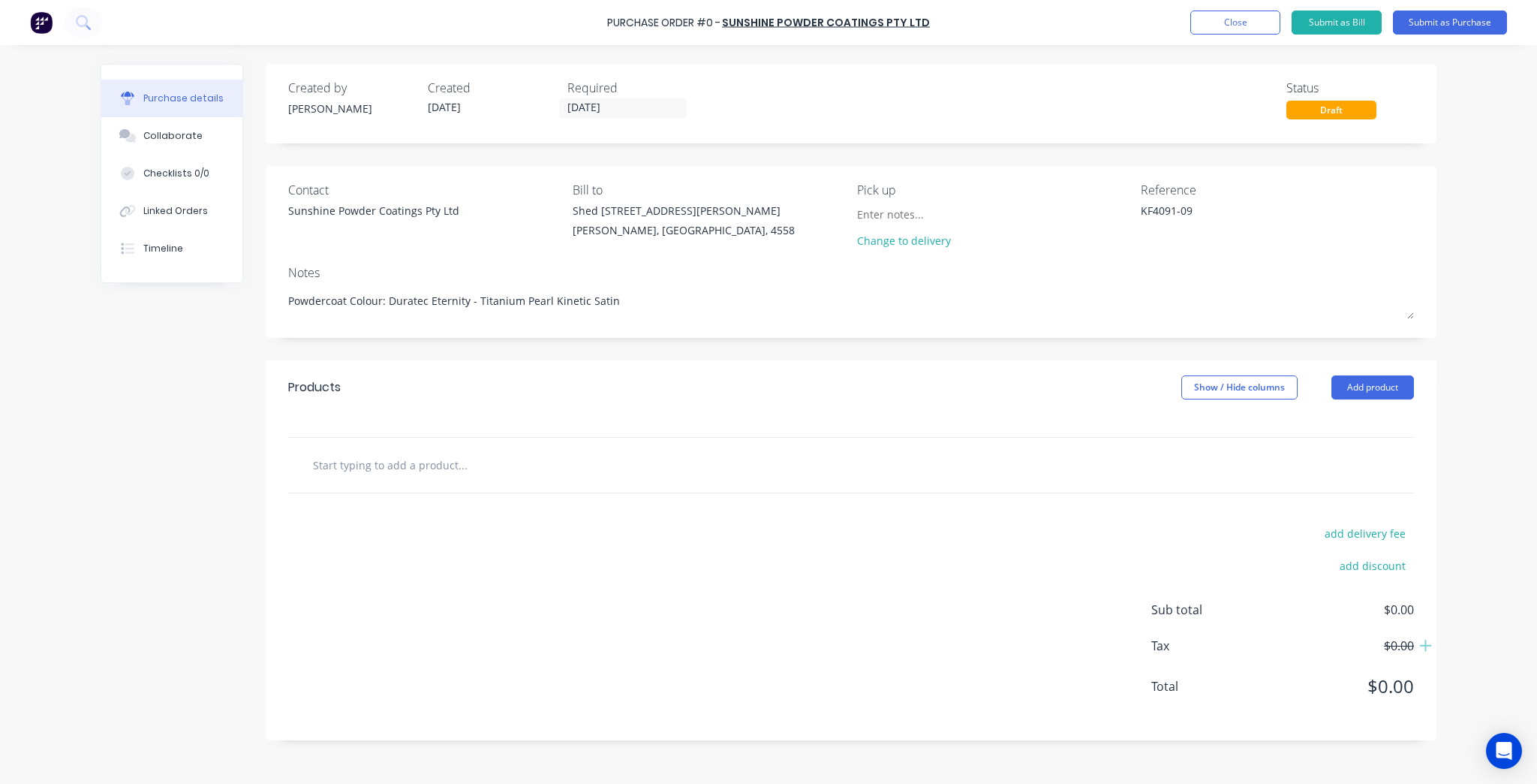
click at [702, 446] on div at bounding box center [852, 465] width 1126 height 55
click at [694, 463] on div at bounding box center [525, 464] width 450 height 30
click at [588, 454] on input "text" at bounding box center [462, 464] width 300 height 30
click at [609, 480] on div at bounding box center [852, 465] width 1126 height 55
click at [619, 438] on div at bounding box center [852, 465] width 1126 height 55
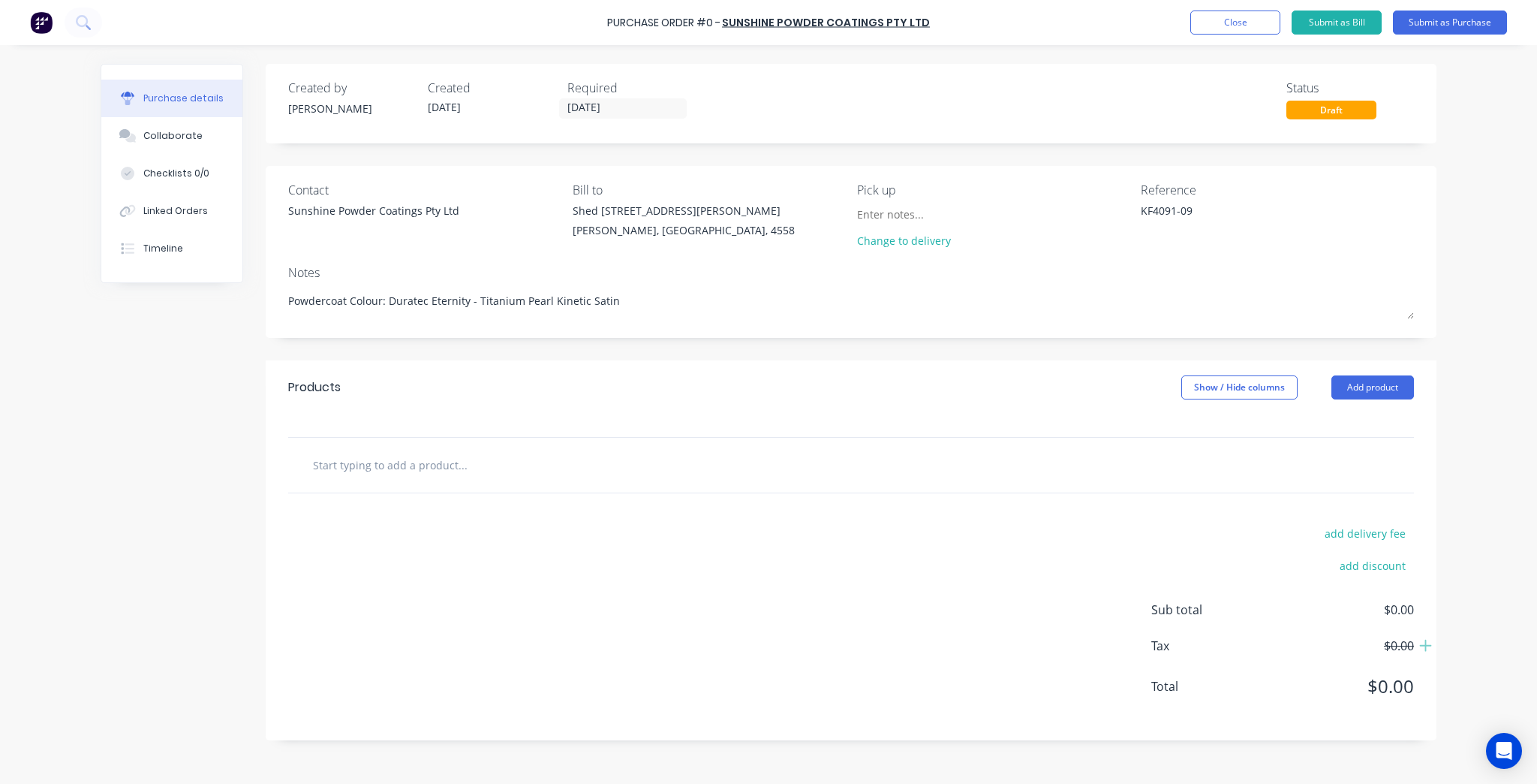
type textarea "x"
click at [444, 452] on input "text" at bounding box center [462, 464] width 300 height 30
click at [546, 465] on input "text" at bounding box center [462, 464] width 300 height 30
type input "W"
type textarea "x"
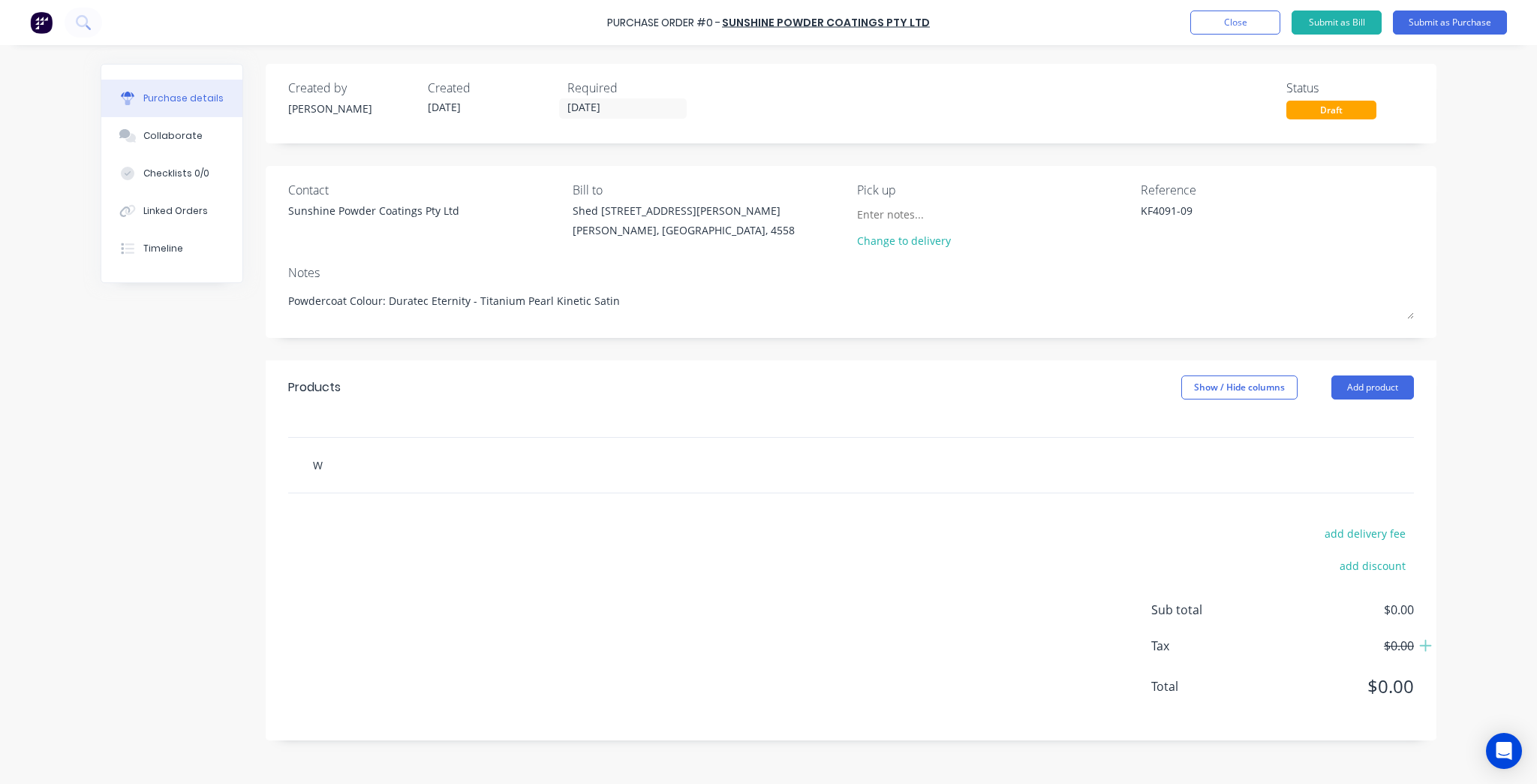
type input "Wi"
type textarea "x"
type input "Win"
type textarea "x"
type input "Wino"
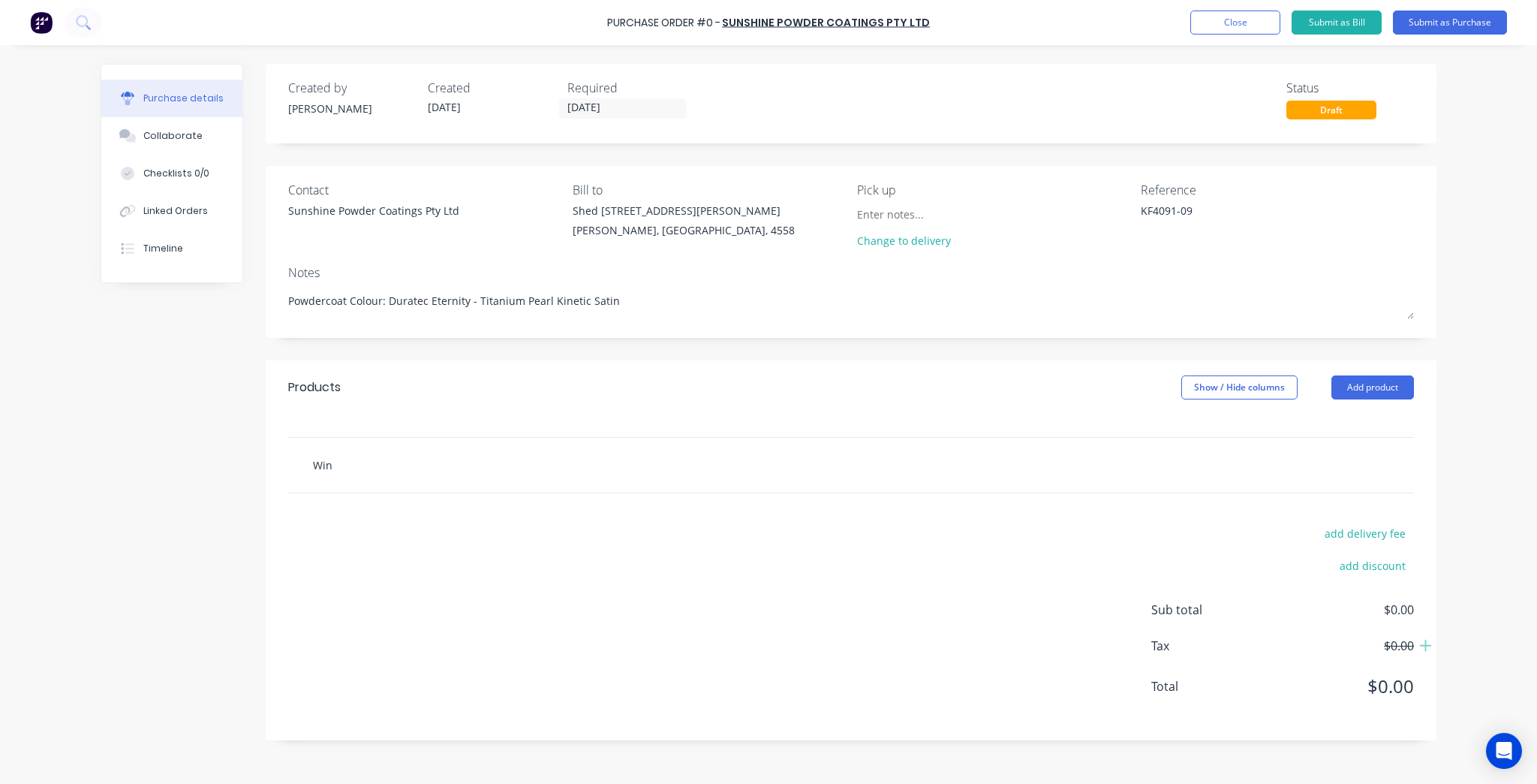
type textarea "x"
type input "Win"
type textarea "x"
type input "Wind"
type textarea "x"
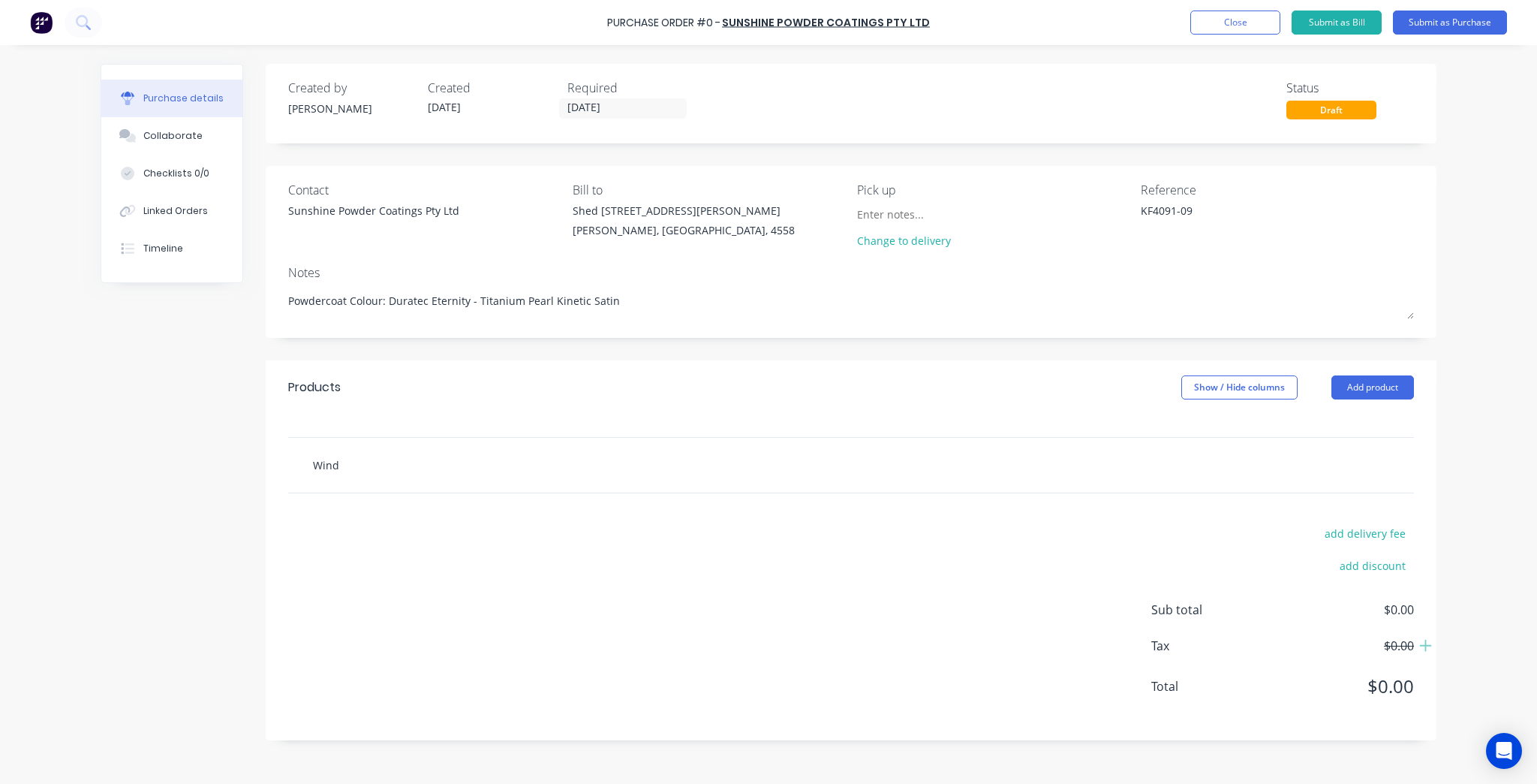
type input "Windo"
type textarea "x"
type input "Window"
type textarea "x"
type input "Window"
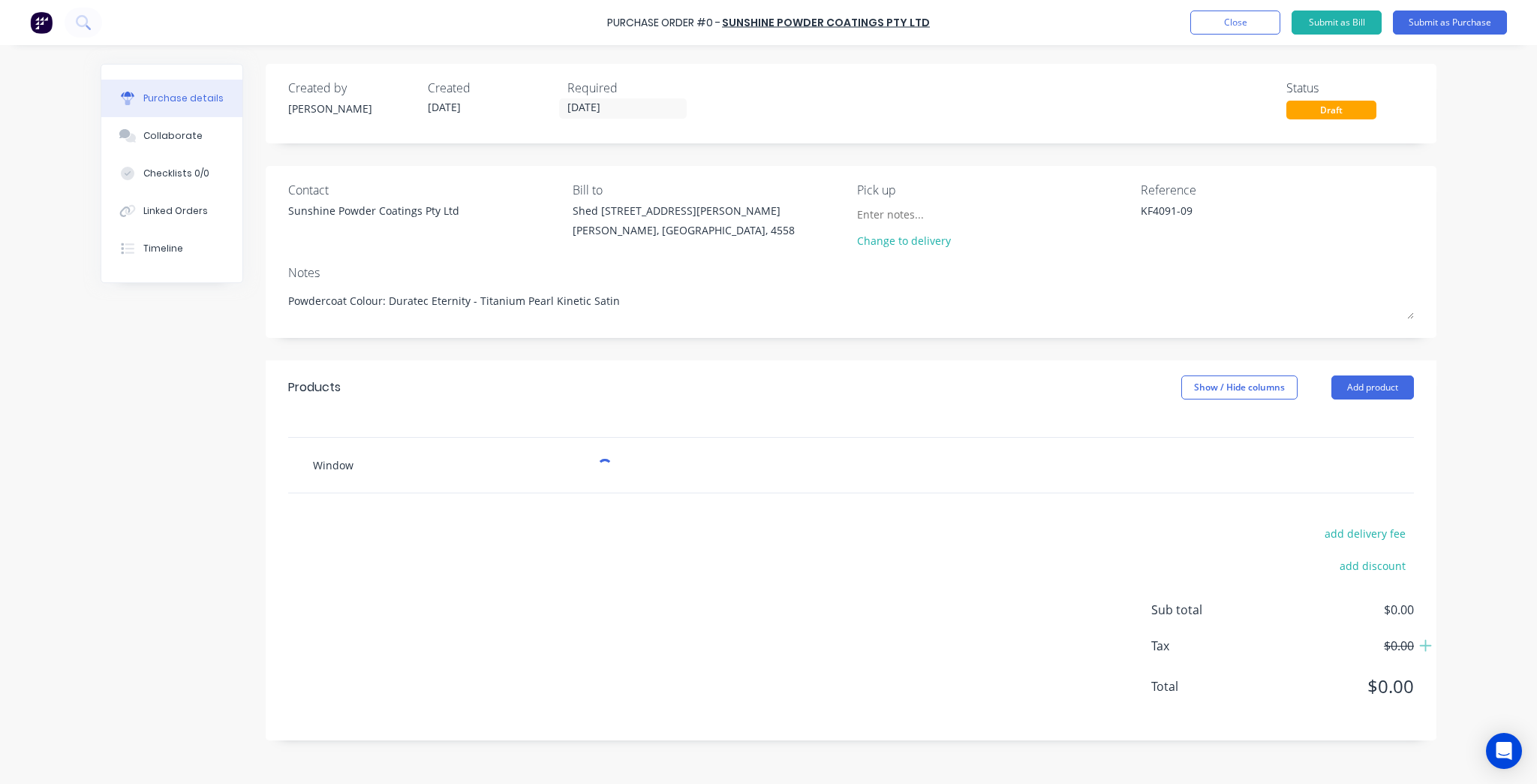
type textarea "x"
type input "Window H"
type textarea "x"
type input "Window Ho"
type textarea "x"
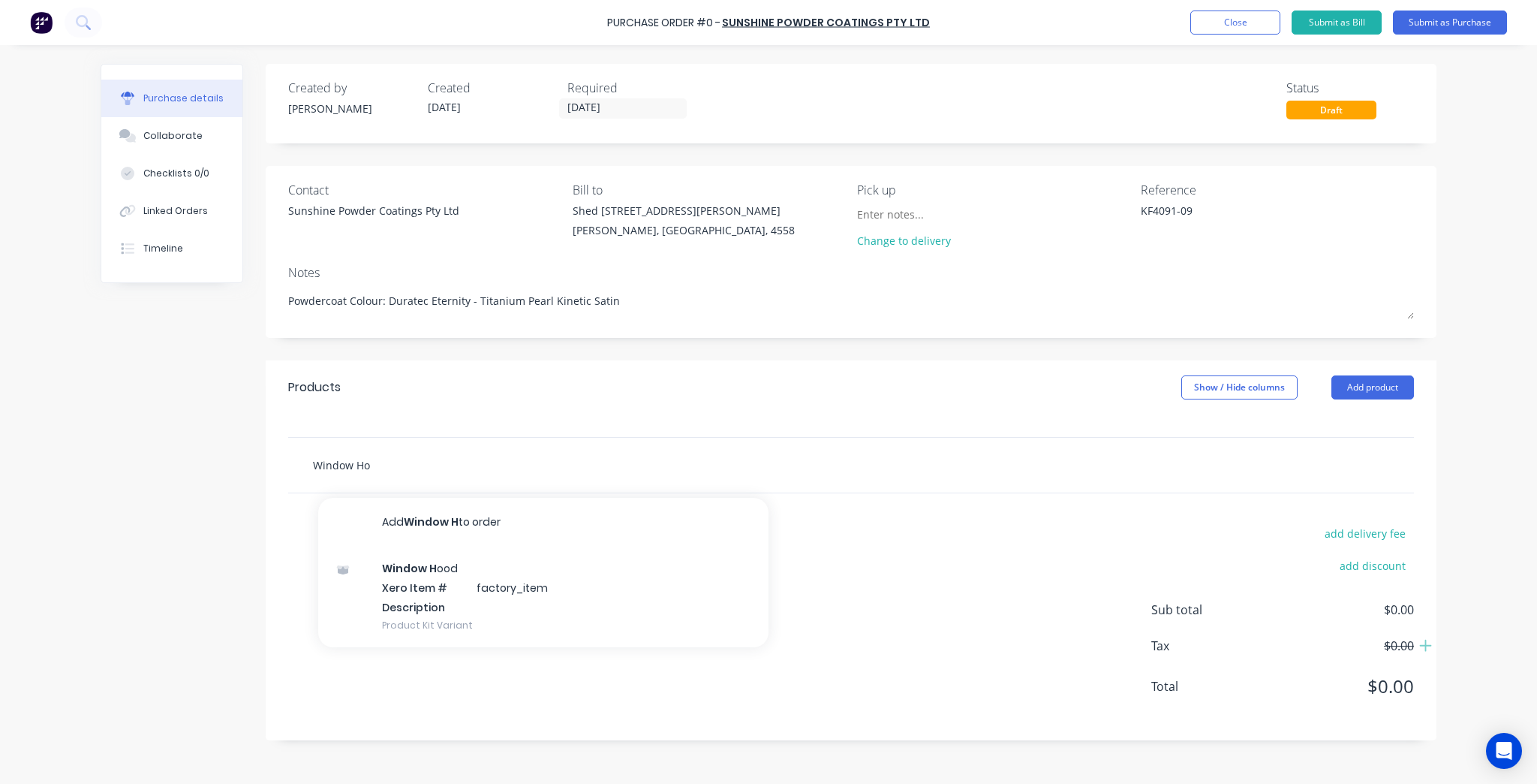
type input "Window Hod"
type textarea "x"
type input "Window Ho"
type textarea "x"
type input "Window Hoo"
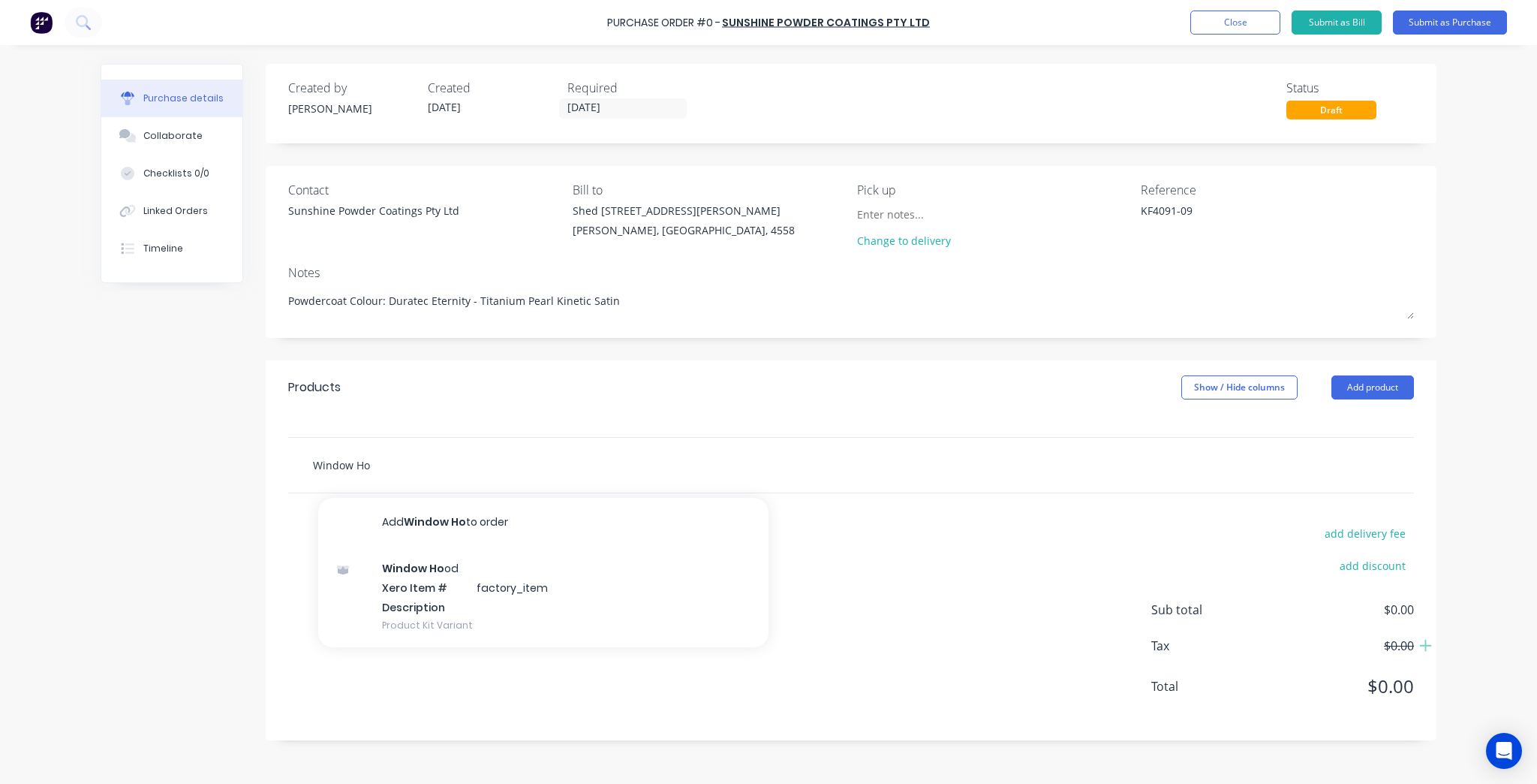
type textarea "x"
type input "Window Hood"
type textarea "x"
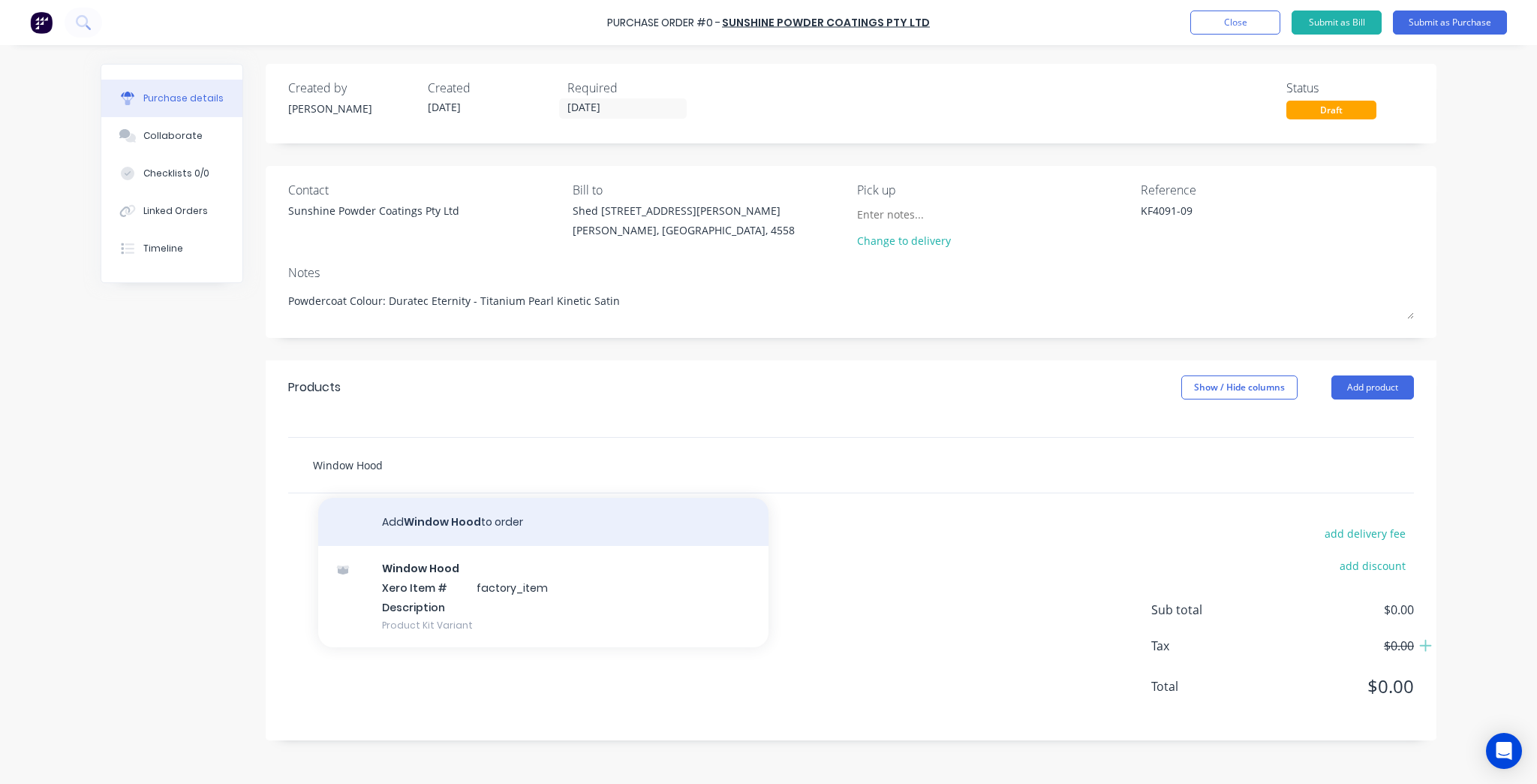
type input "Window Hood"
click at [459, 521] on button "Add Window Hood to order" at bounding box center [543, 521] width 450 height 48
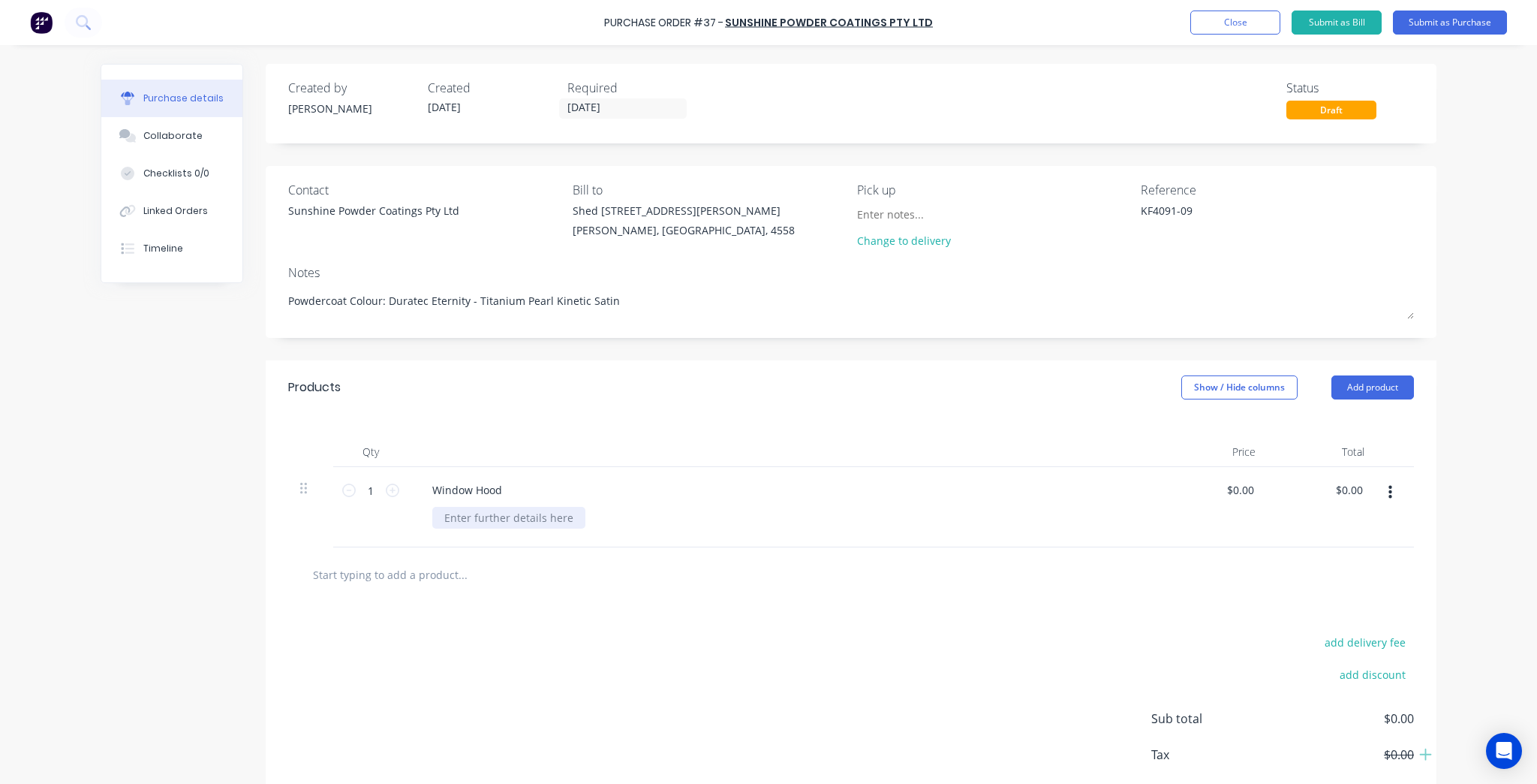
click at [480, 515] on div at bounding box center [509, 517] width 153 height 22
click at [393, 486] on icon at bounding box center [392, 490] width 13 height 13
type textarea "x"
type input "2"
click at [471, 519] on div at bounding box center [509, 517] width 153 height 22
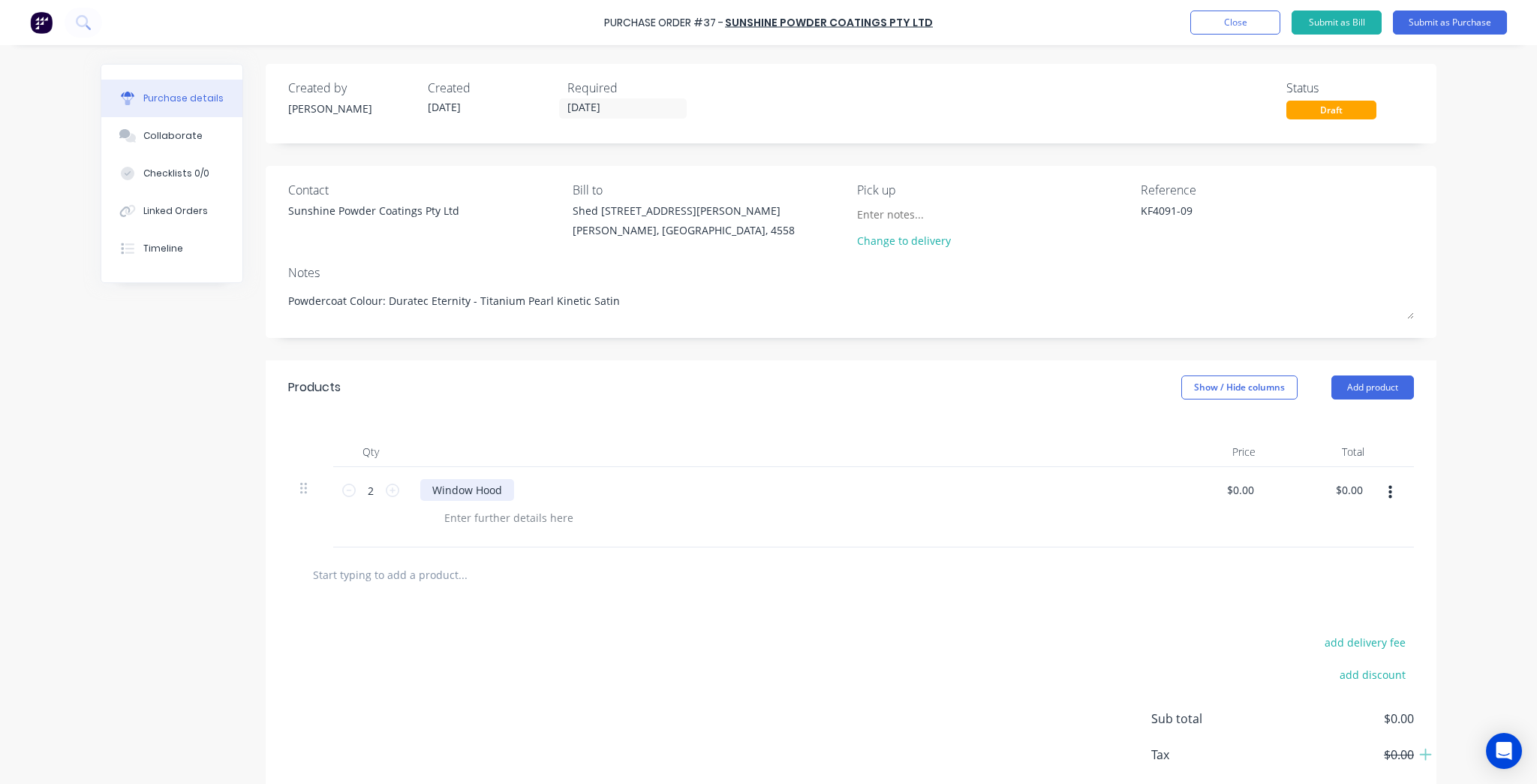
type textarea "x"
click at [507, 490] on div "Window Hood" at bounding box center [467, 489] width 94 height 22
click at [521, 488] on div "Window Hood 2510 x 456mm" at bounding box center [505, 489] width 169 height 22
type textarea "x"
click at [512, 523] on div at bounding box center [509, 517] width 153 height 22
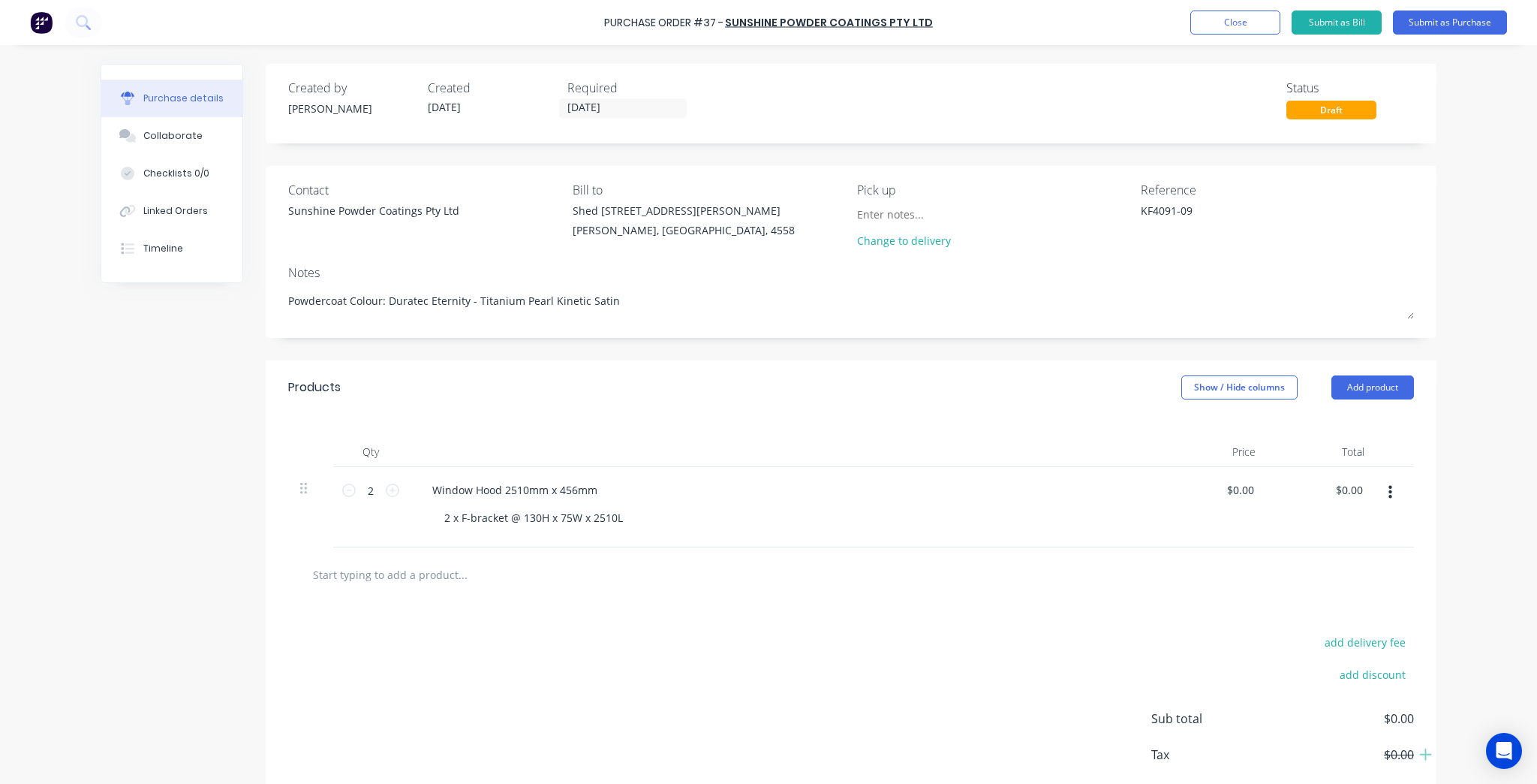
click at [643, 596] on div at bounding box center [852, 574] width 1126 height 55
click at [606, 526] on div "2 x F-bracket @ 130H x 75W x 2510L" at bounding box center [534, 517] width 203 height 22
click at [621, 514] on div "2 x F-bracket @ 130H x 75W x 2510L" at bounding box center [534, 517] width 203 height 22
click at [449, 516] on div "2 x F-bracket @ 130H x 75W x 2510L 2 x Planks @" at bounding box center [534, 525] width 203 height 38
click at [792, 515] on div "2x F-bracket @ 130H x 75W x 2510L 2x Planks @" at bounding box center [790, 525] width 714 height 38
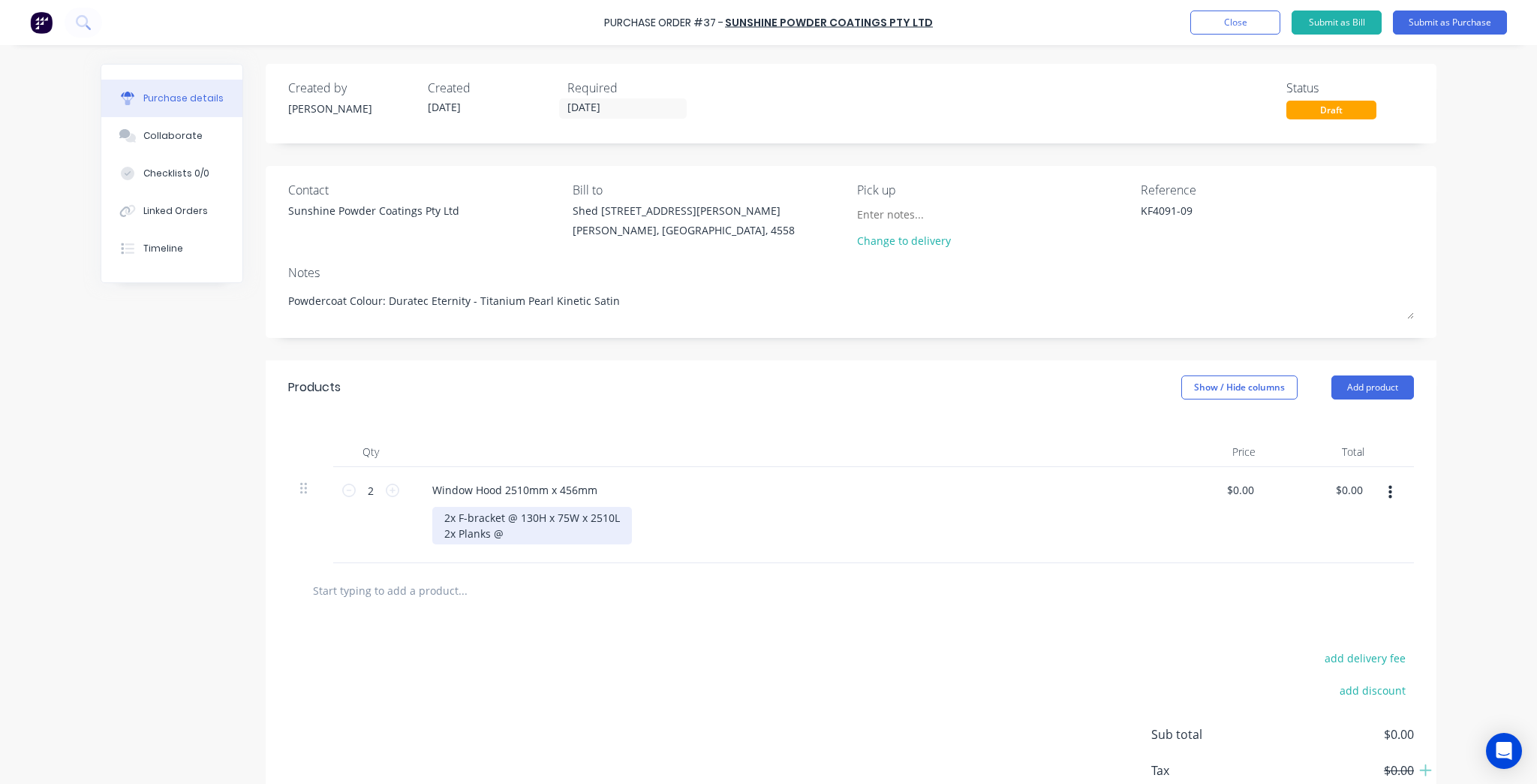
click at [583, 536] on div "2x F-bracket @ 130H x 75W x 2510L 2x Planks @" at bounding box center [532, 525] width 199 height 38
click at [355, 486] on input "2" at bounding box center [370, 490] width 30 height 23
click at [349, 488] on icon at bounding box center [349, 490] width 13 height 13
type textarea "x"
type input "1"
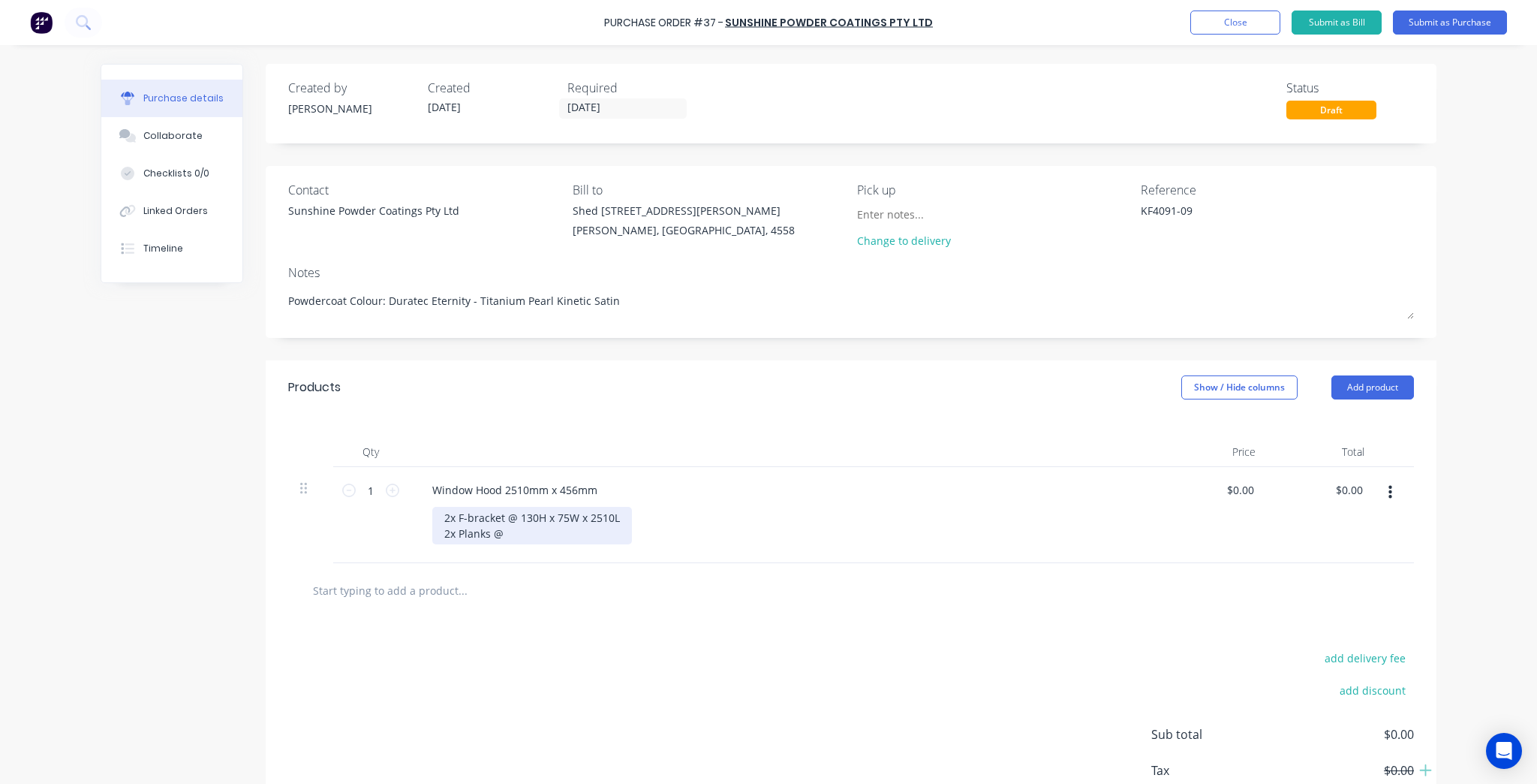
click at [591, 537] on div "2x F-bracket @ 130H x 75W x 2510L 2x Planks @" at bounding box center [532, 525] width 199 height 38
type textarea "x"
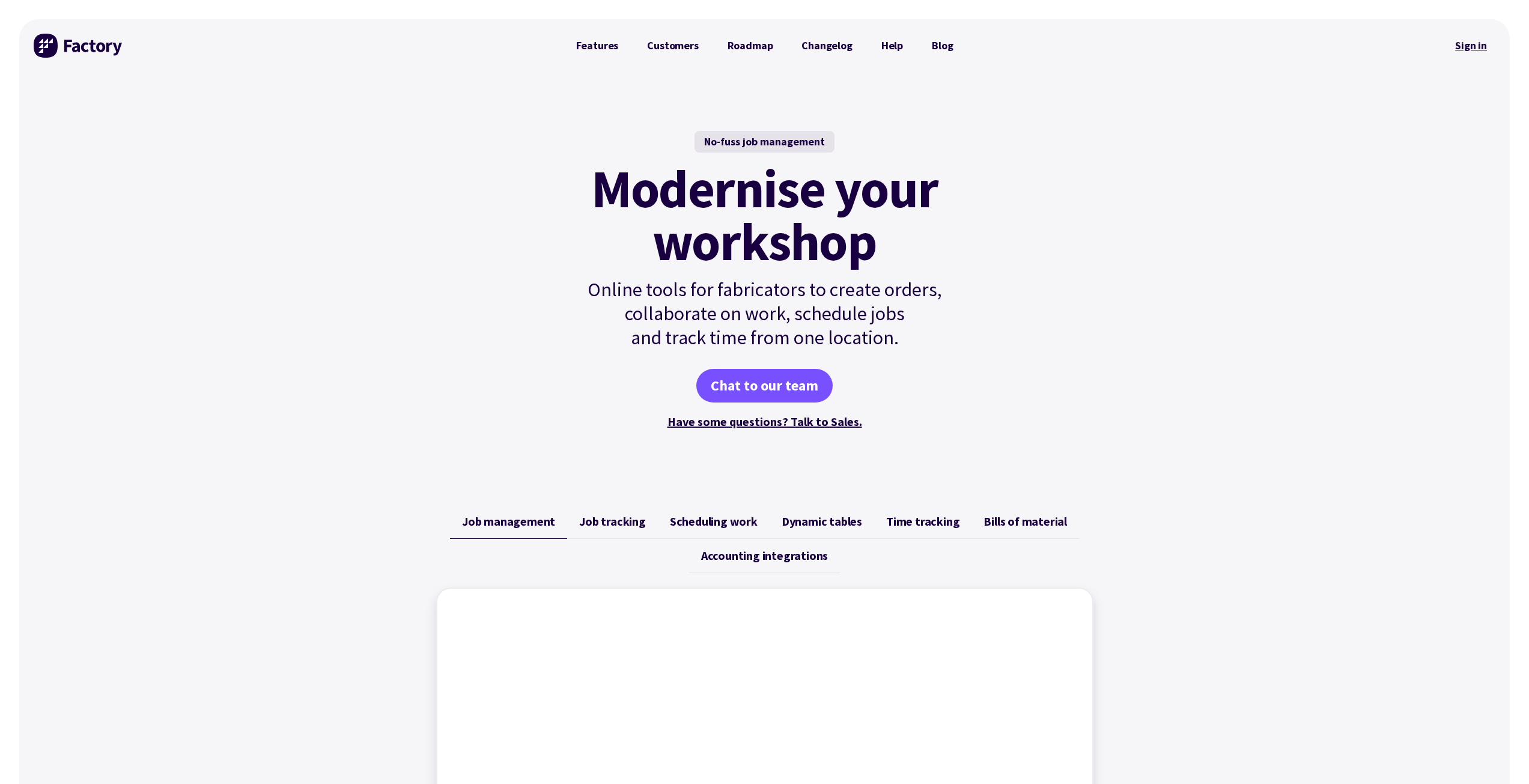
click at [1466, 40] on link "Sign in" at bounding box center [1471, 45] width 49 height 28
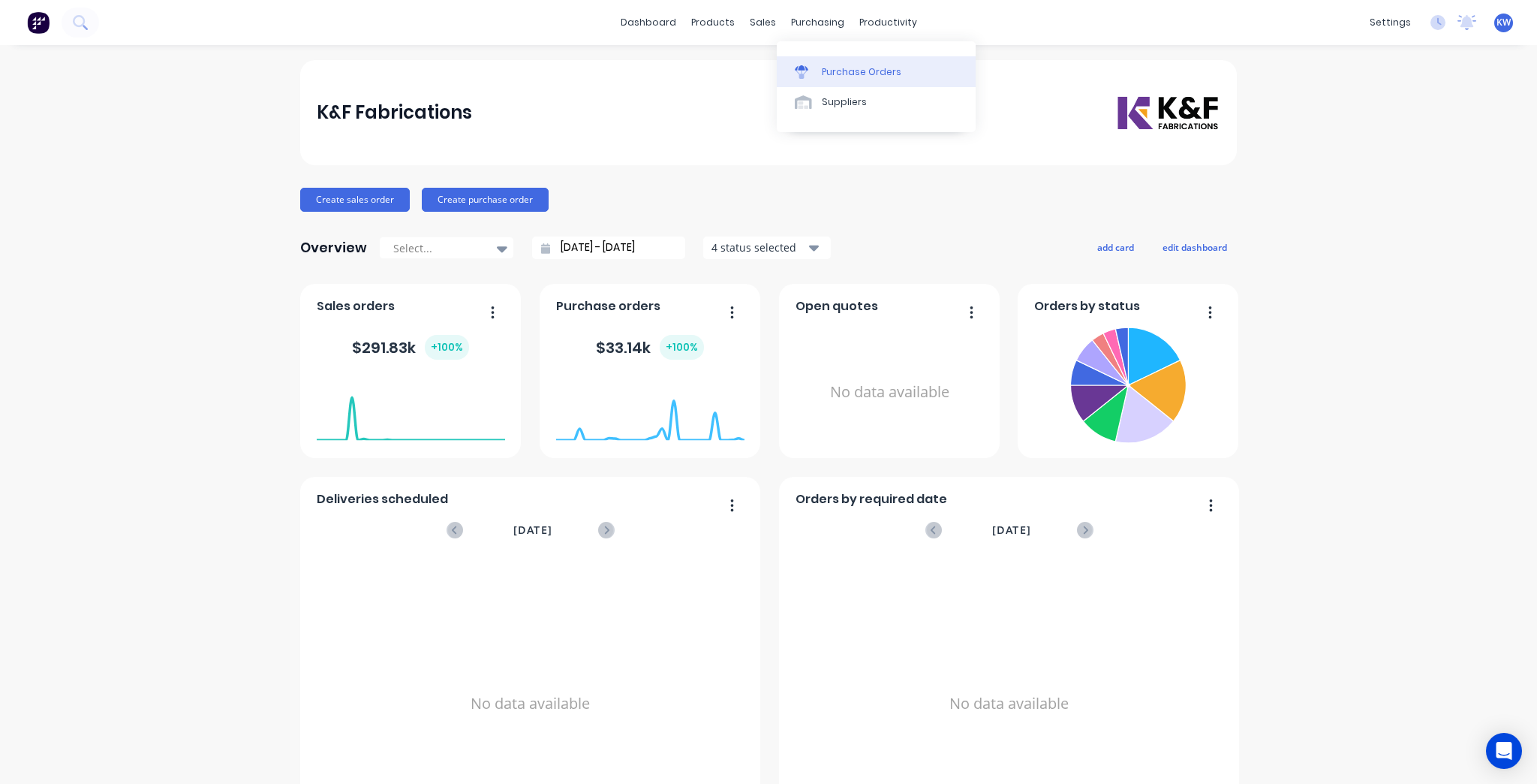
click at [825, 71] on div "Purchase Orders" at bounding box center [861, 71] width 80 height 13
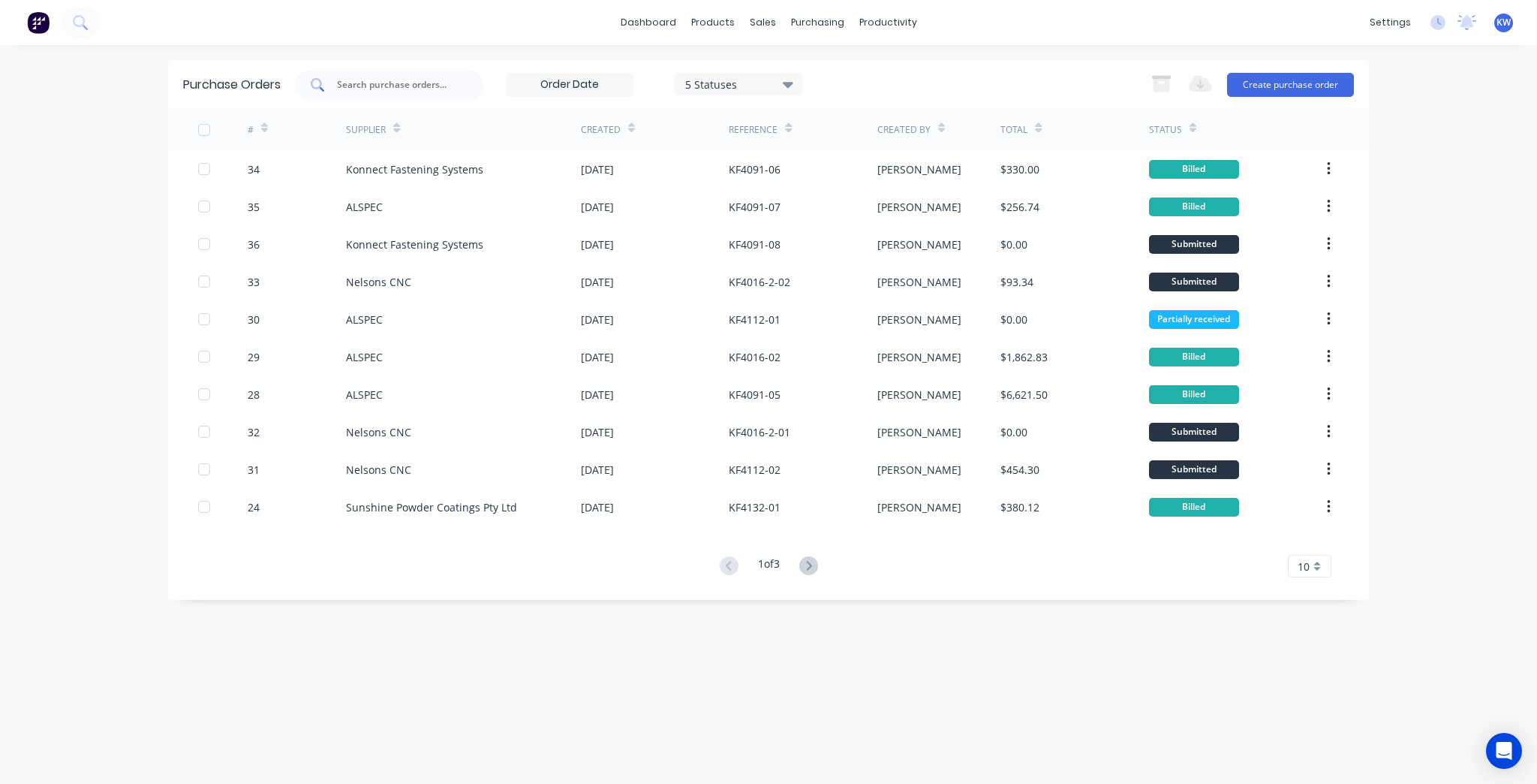
click at [357, 74] on div at bounding box center [390, 85] width 188 height 30
type input "4091"
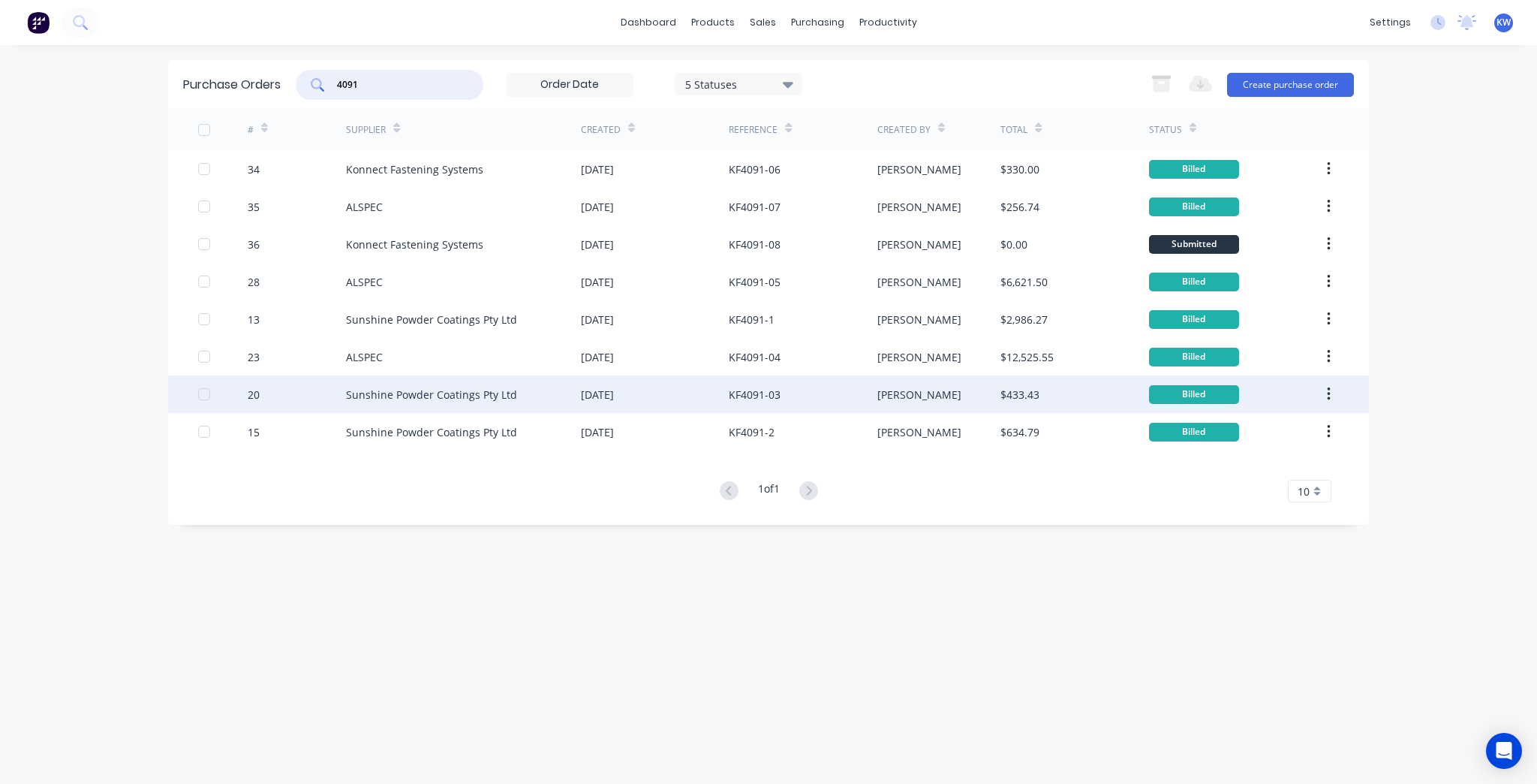
click at [836, 397] on div "KF4091-03" at bounding box center [802, 394] width 148 height 38
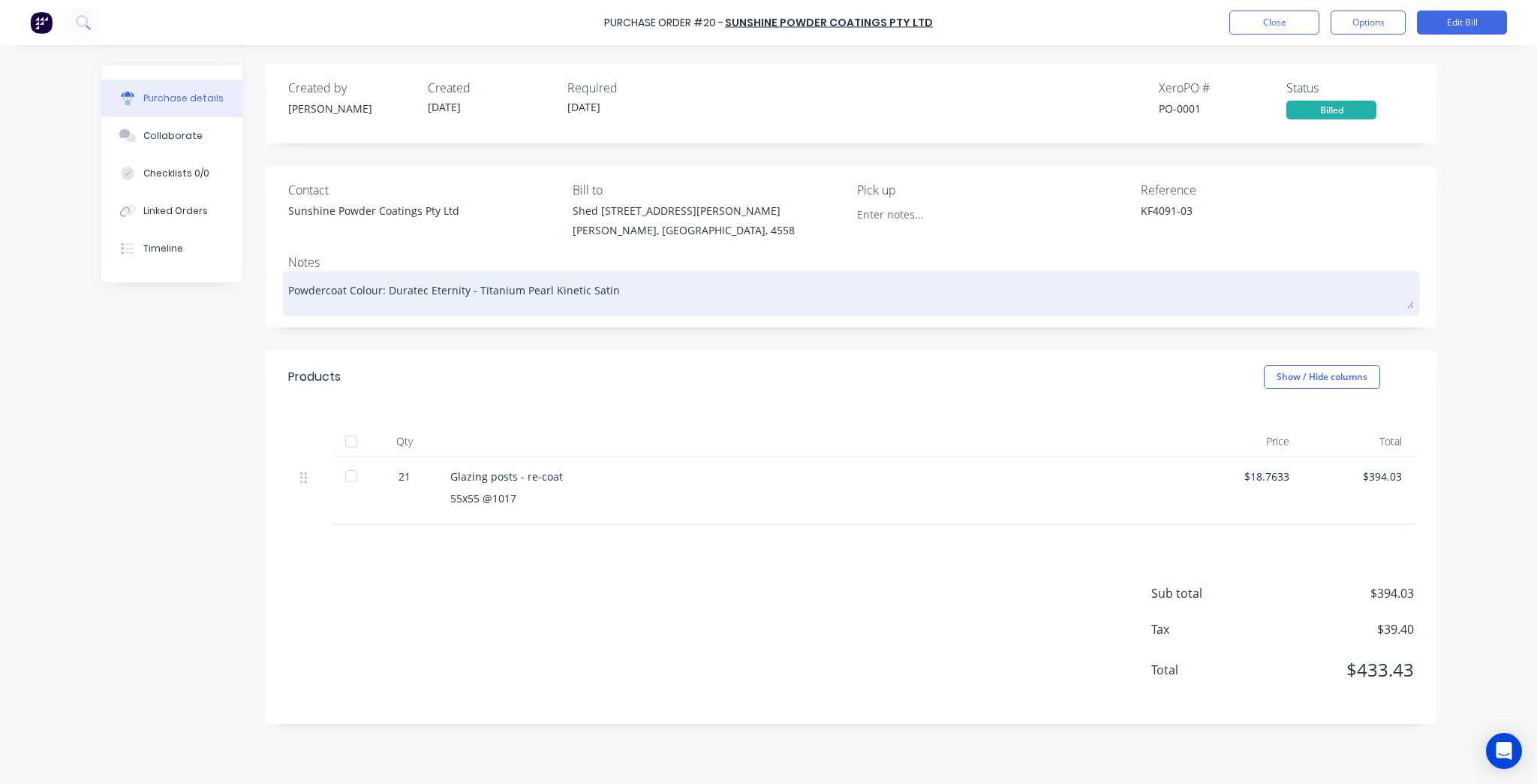
drag, startPoint x: 630, startPoint y: 289, endPoint x: 388, endPoint y: 300, distance: 242.2
click at [388, 300] on textarea "Powdercoat Colour: Duratec Eternity - Titanium Pearl Kinetic Satin" at bounding box center [852, 291] width 1126 height 34
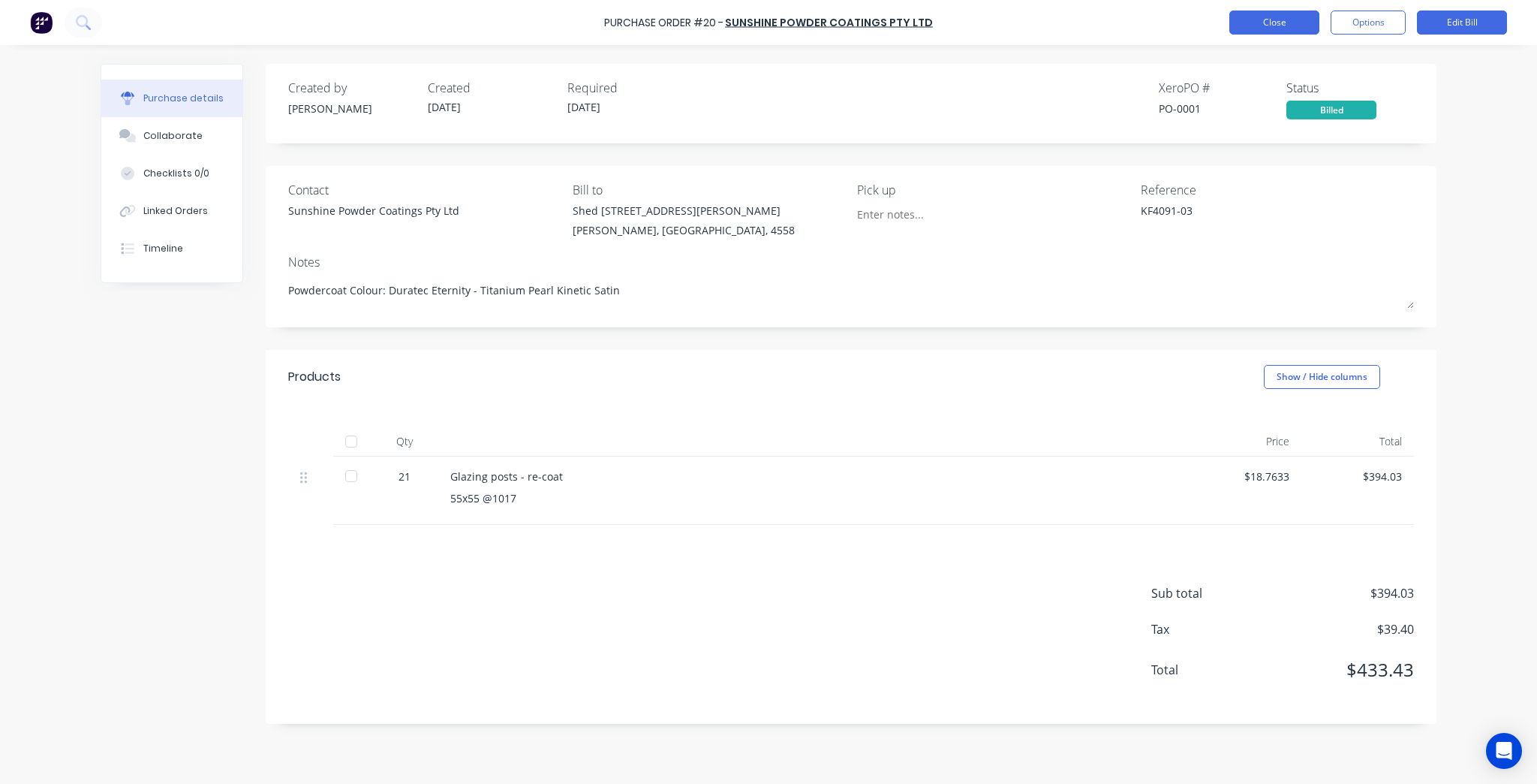
click at [1265, 21] on button "Close" at bounding box center [1275, 23] width 90 height 24
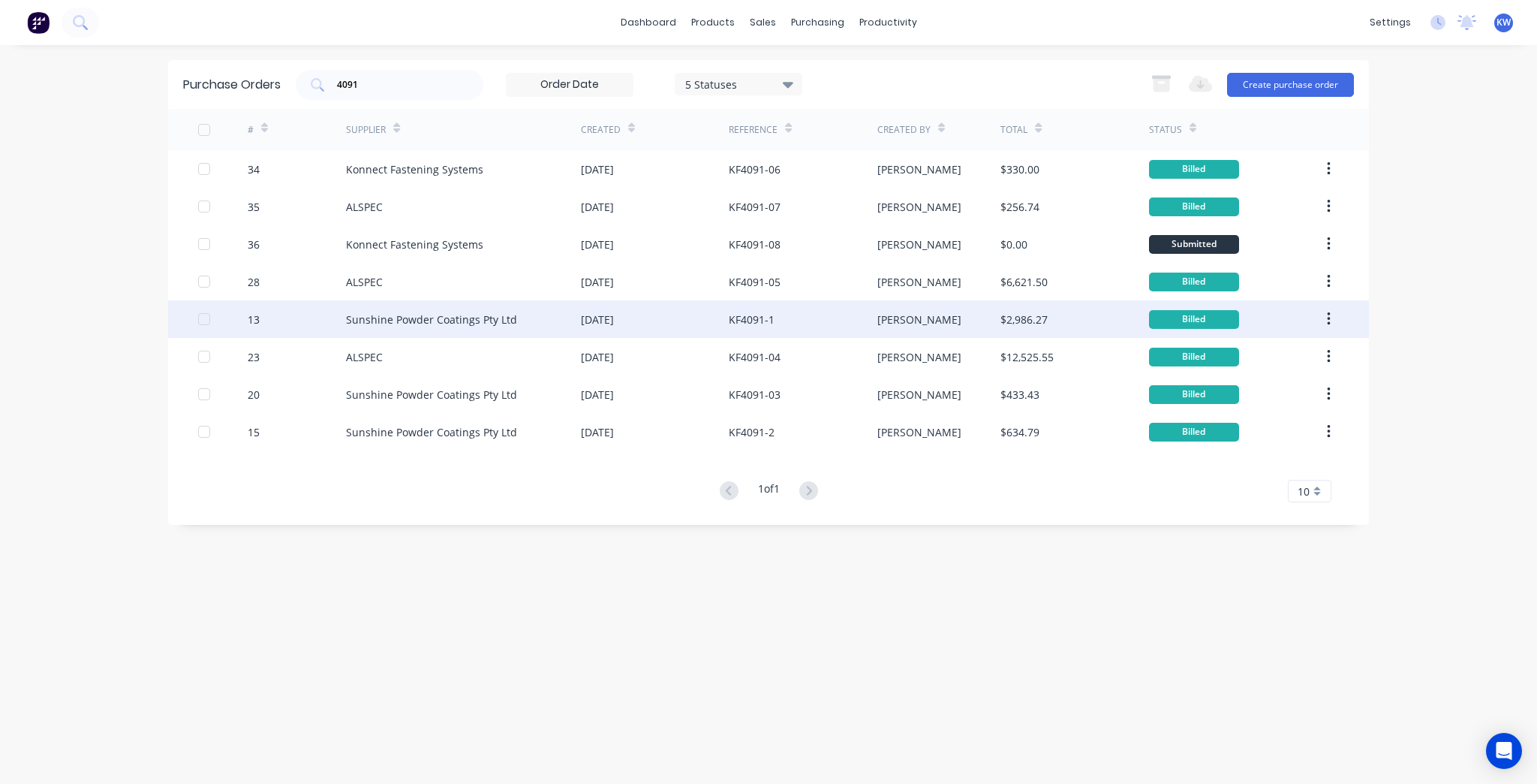
click at [855, 328] on div "KF4091-1" at bounding box center [802, 319] width 148 height 38
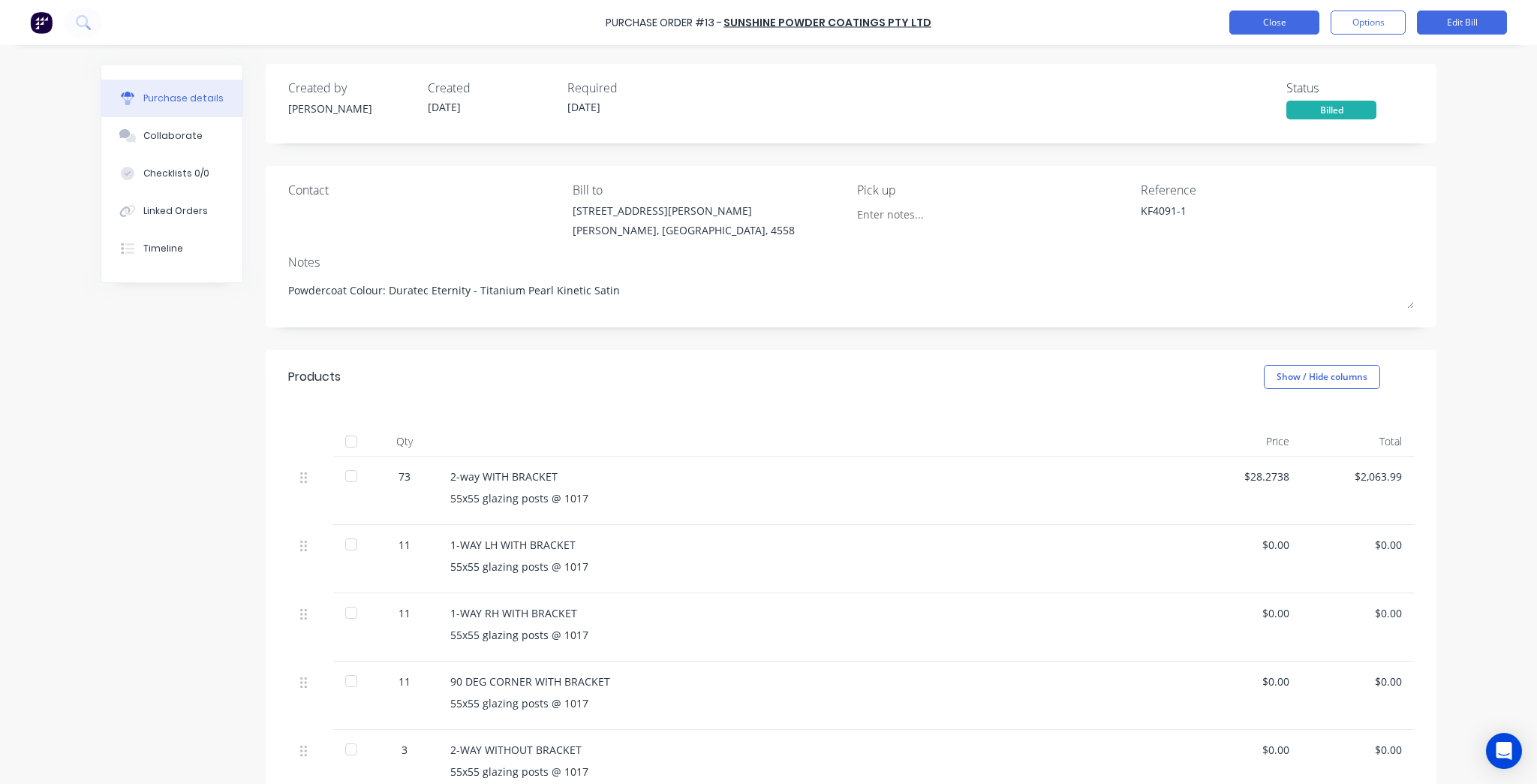
click at [1277, 10] on button "Close" at bounding box center [1275, 23] width 90 height 24
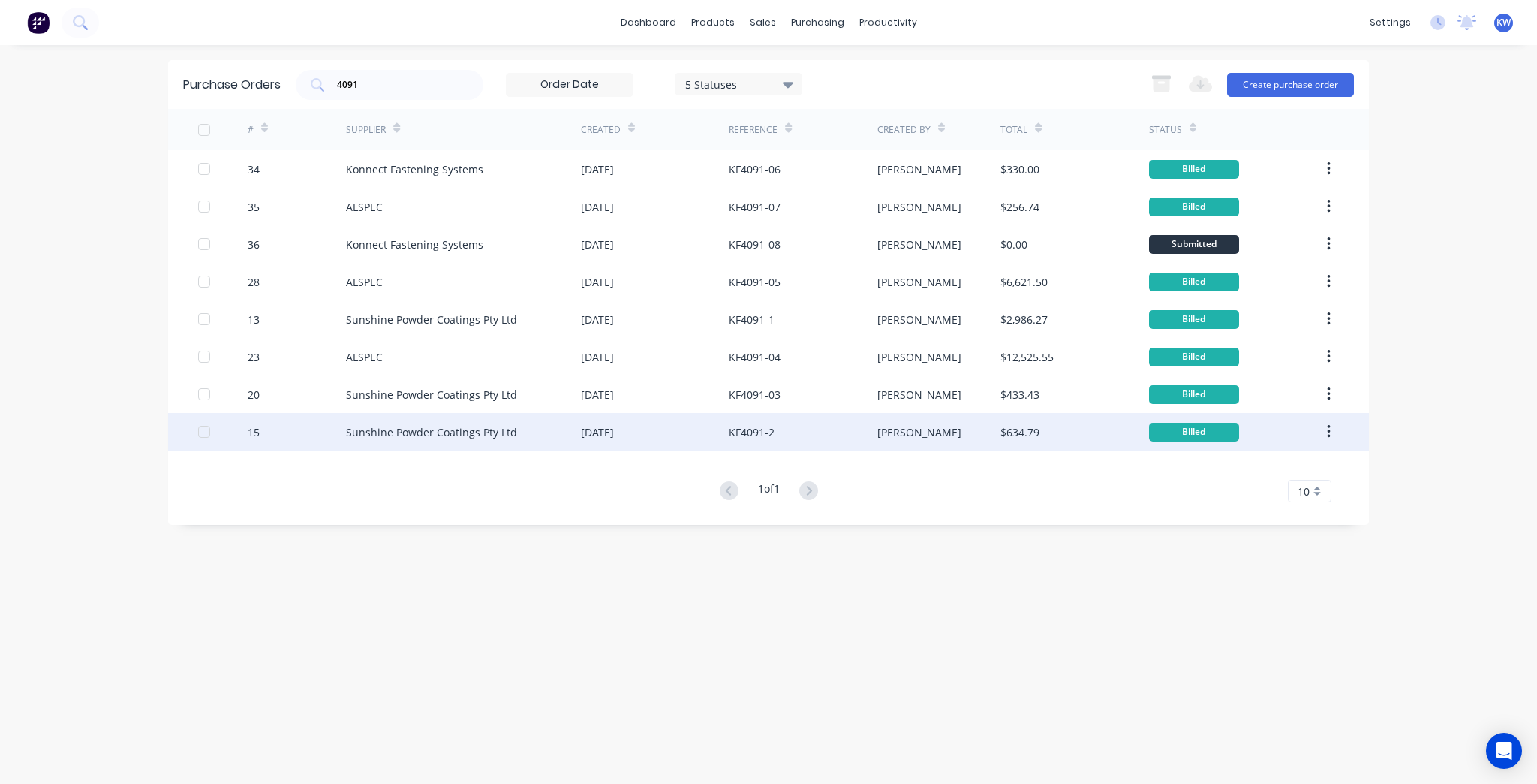
click at [684, 442] on div "[DATE]" at bounding box center [654, 431] width 148 height 38
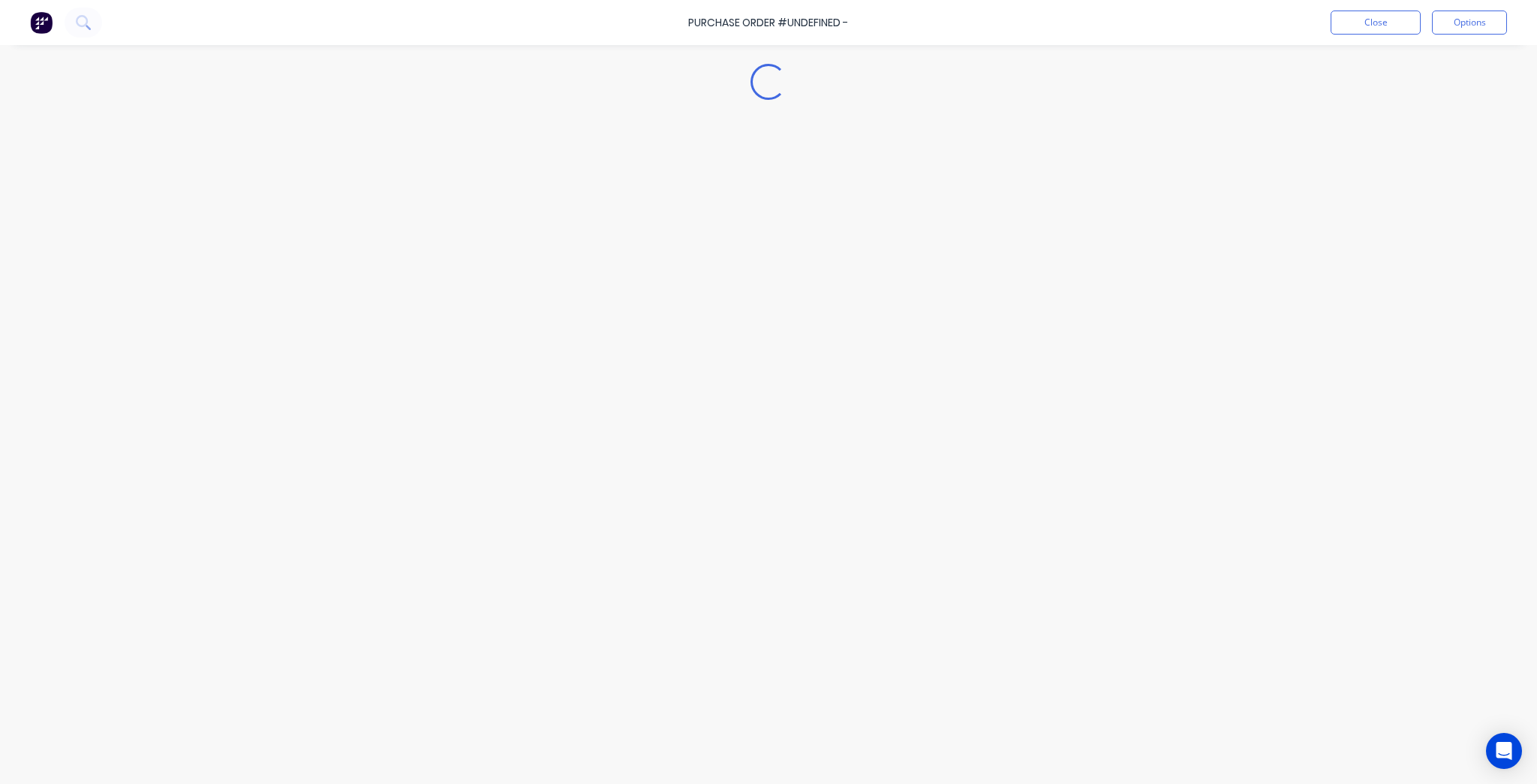
type textarea "x"
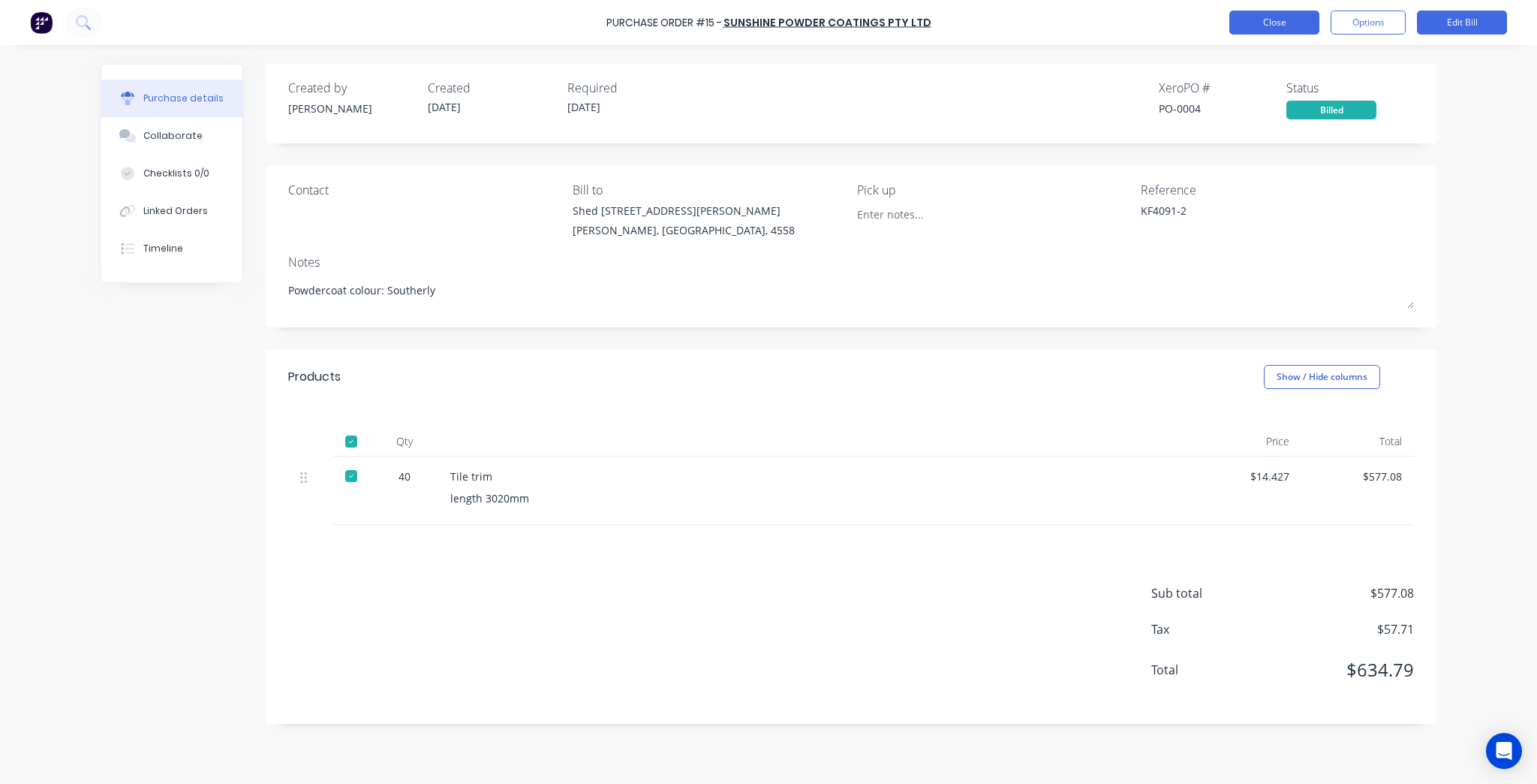
click at [1285, 18] on button "Close" at bounding box center [1275, 23] width 90 height 24
